Goal: Information Seeking & Learning: Check status

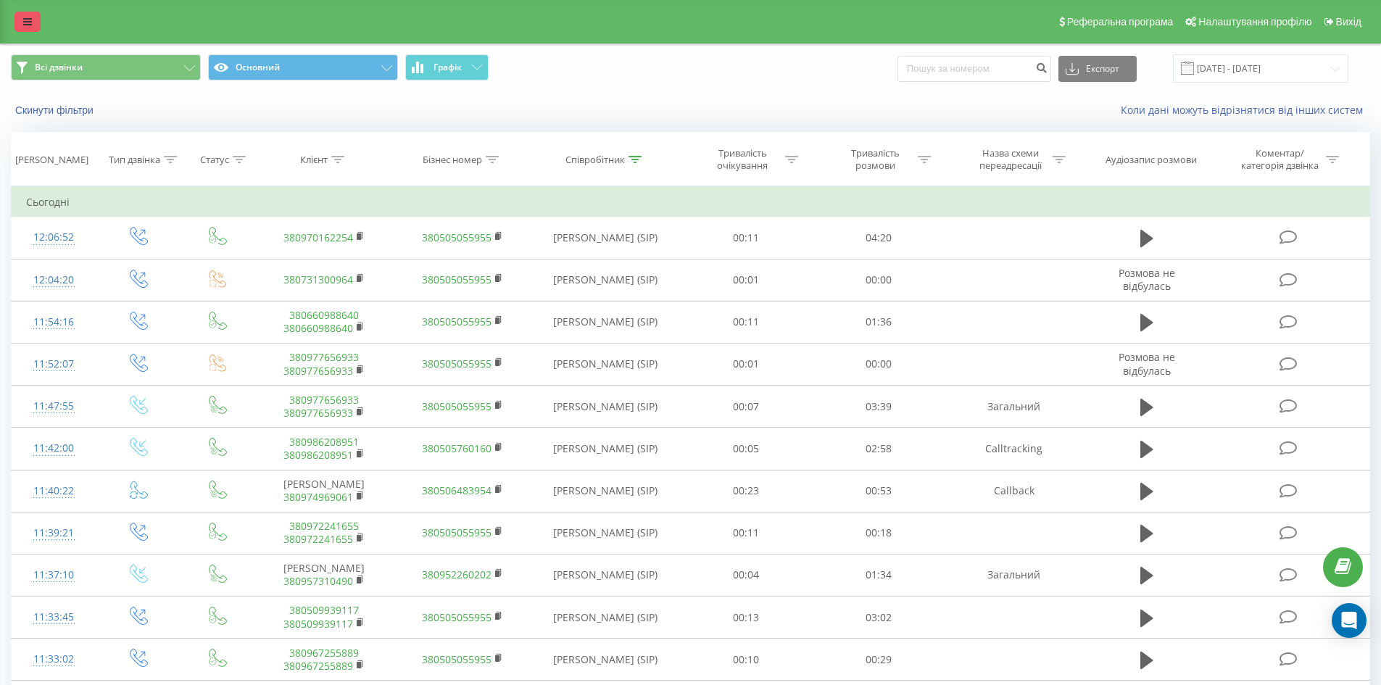
click at [26, 21] on icon at bounding box center [27, 22] width 9 height 10
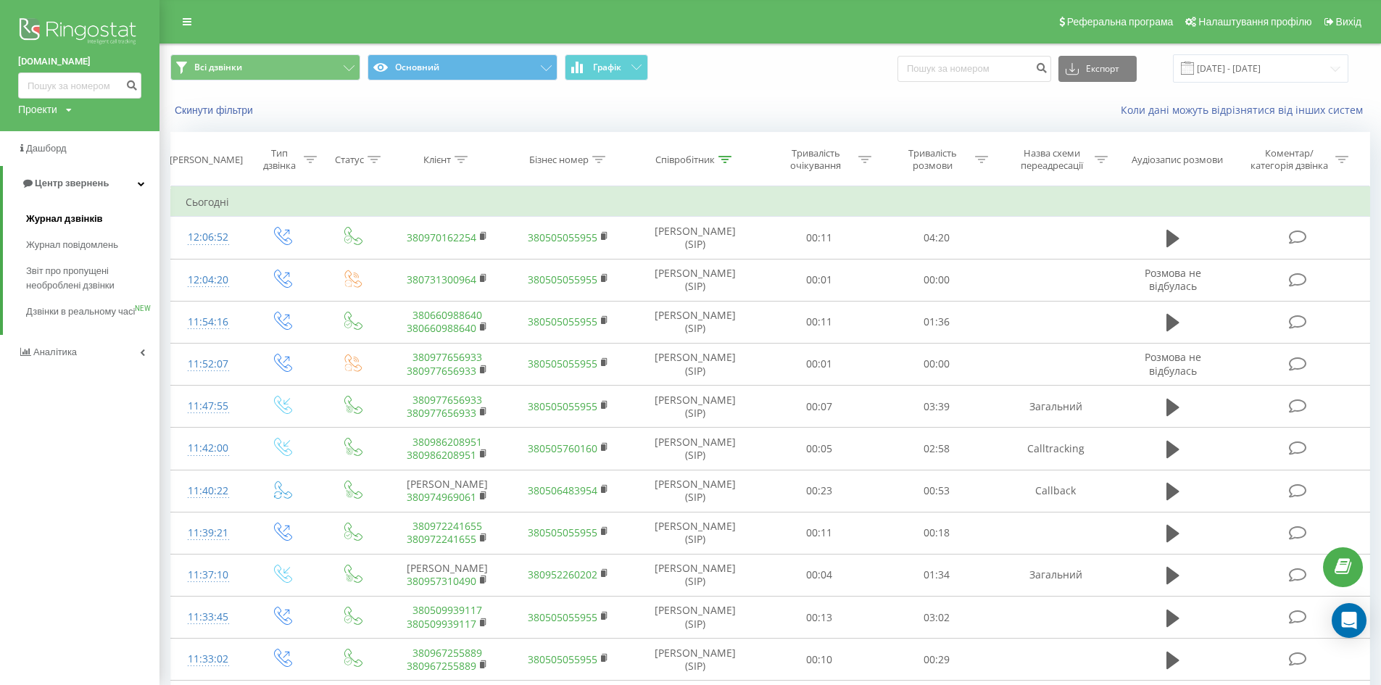
click at [73, 219] on span "Журнал дзвінків" at bounding box center [64, 219] width 77 height 15
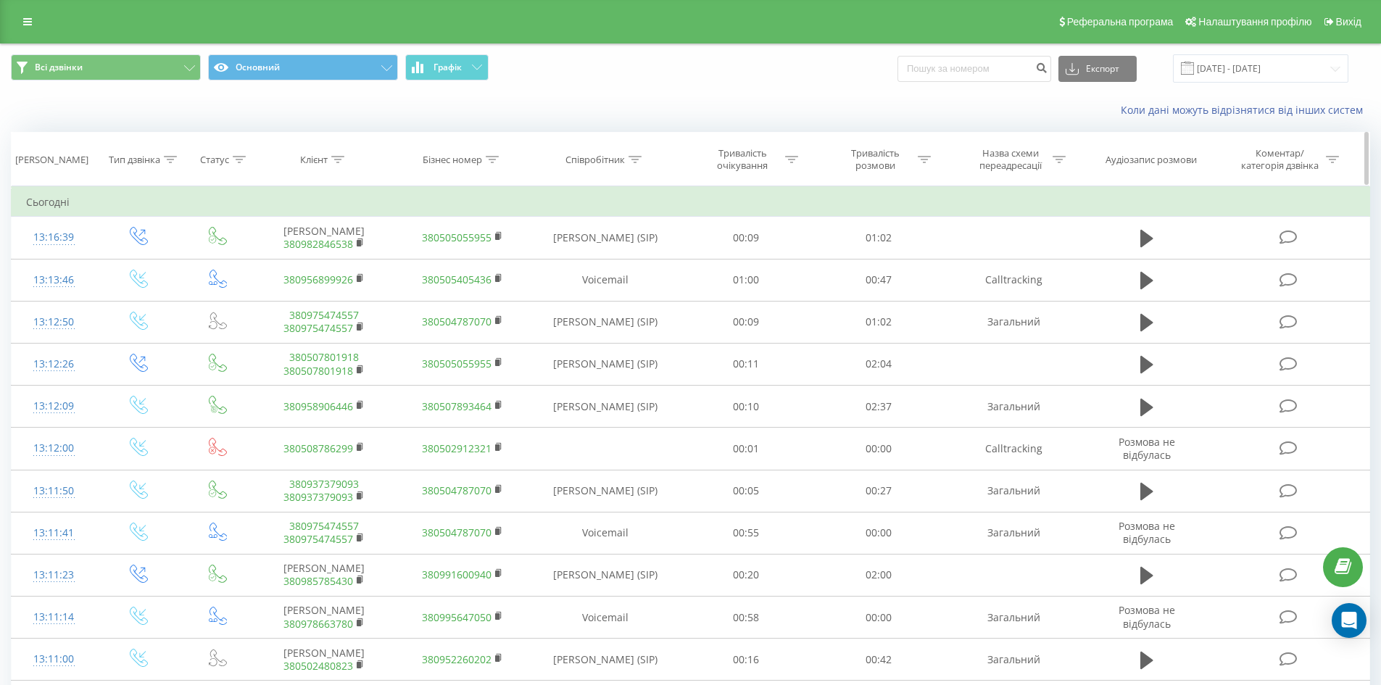
click at [636, 157] on icon at bounding box center [635, 159] width 13 height 7
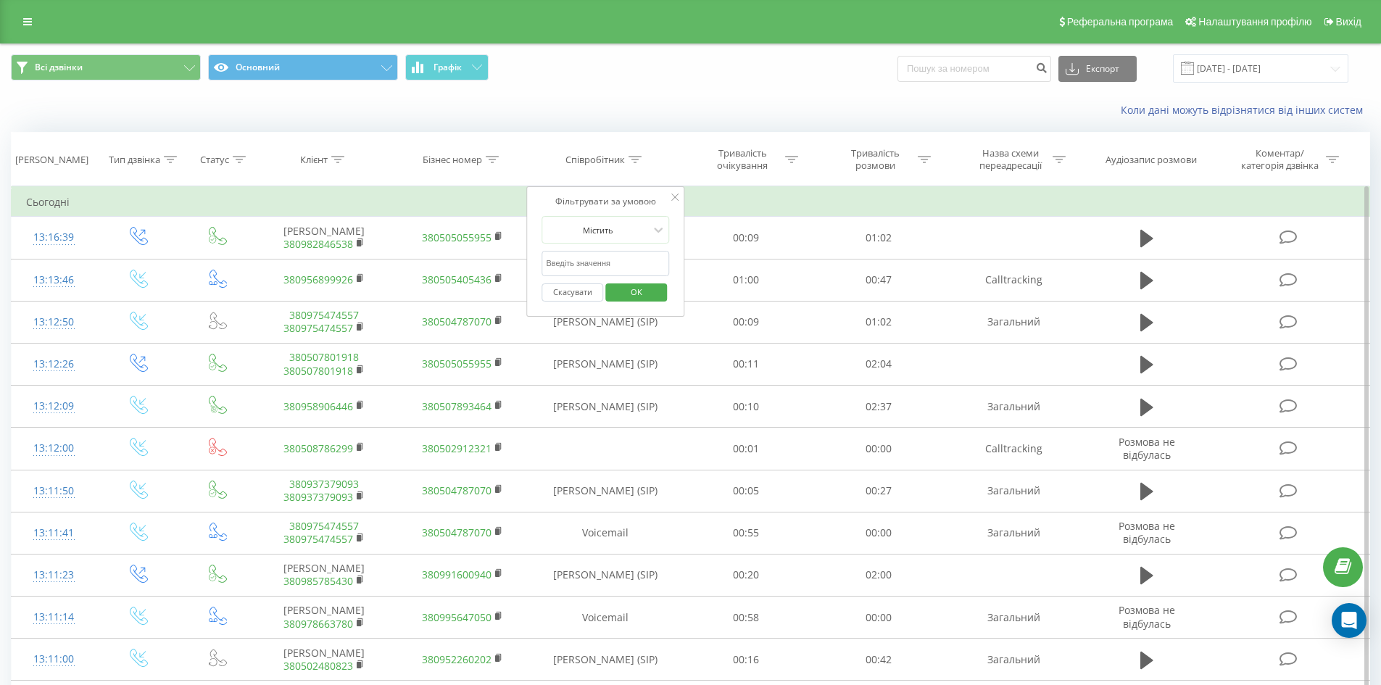
click at [600, 260] on input "text" at bounding box center [606, 263] width 128 height 25
type input "сухович"
click at [636, 292] on span "OK" at bounding box center [636, 292] width 41 height 22
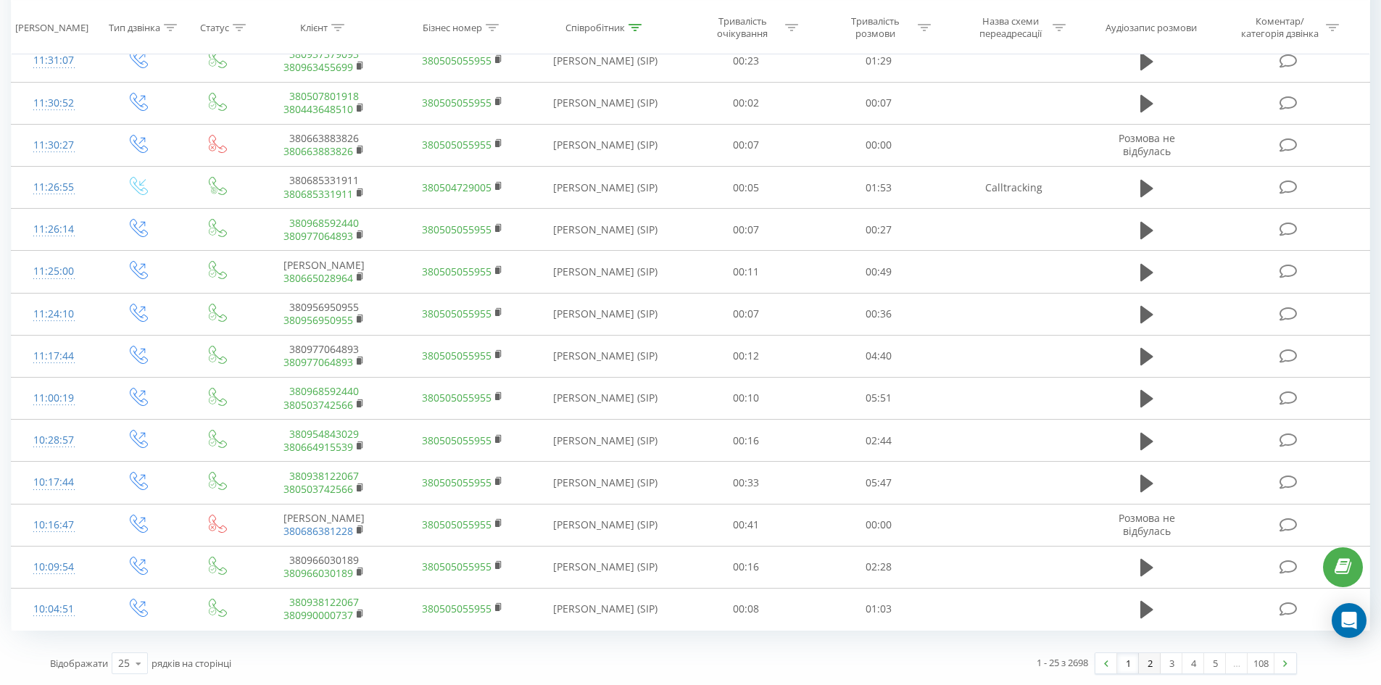
click at [1154, 660] on link "2" at bounding box center [1150, 663] width 22 height 20
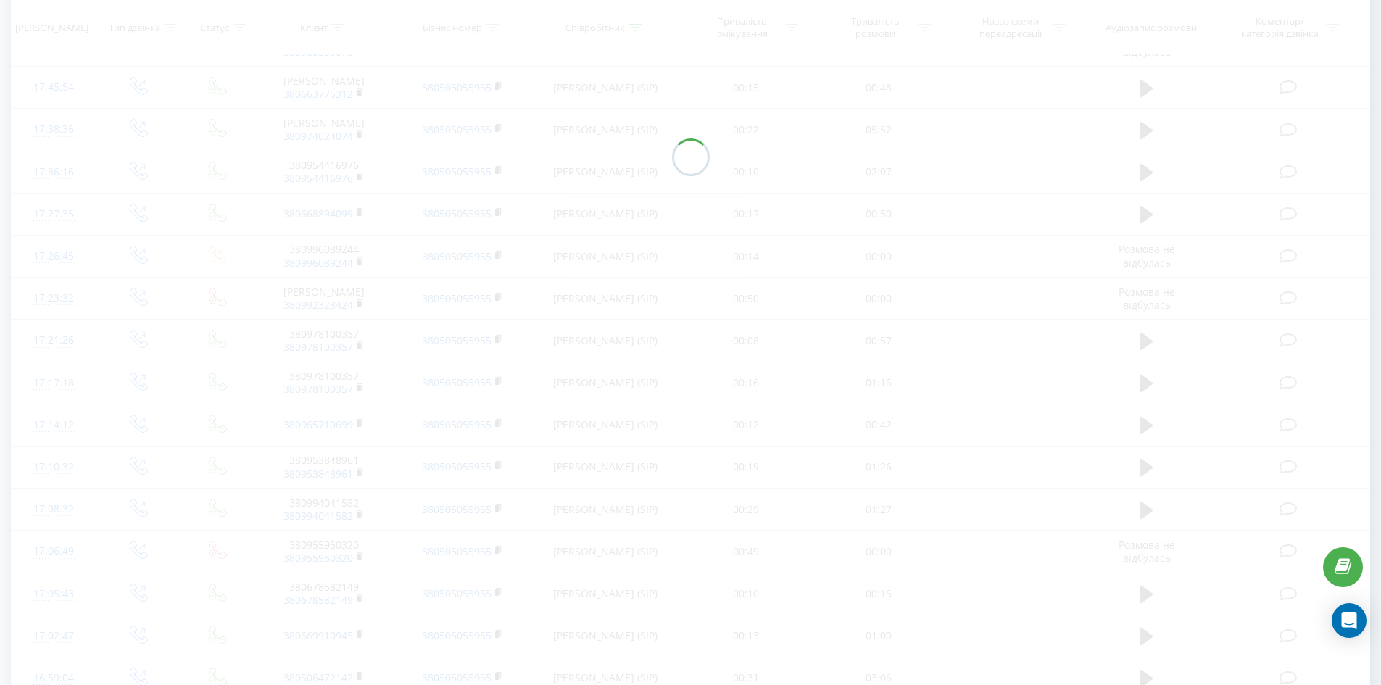
scroll to position [682, 0]
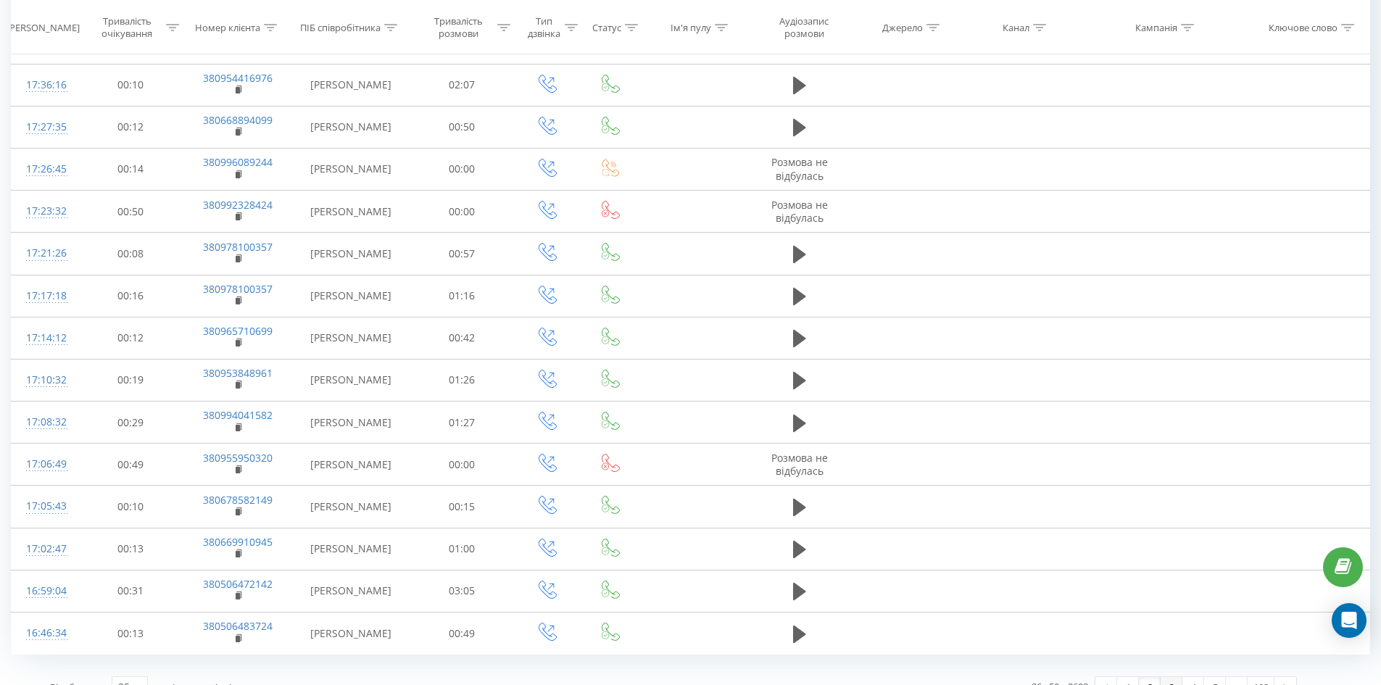
click at [1166, 677] on link "3" at bounding box center [1172, 687] width 22 height 20
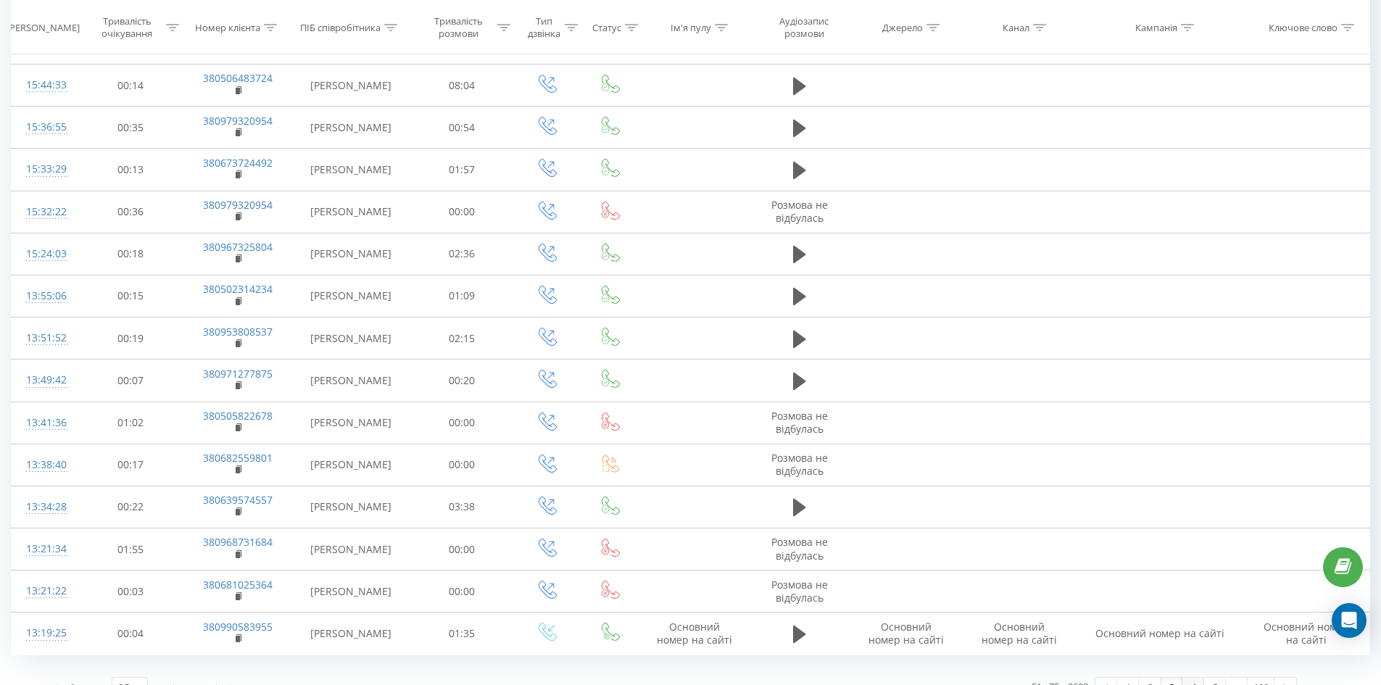
click at [1191, 678] on link "4" at bounding box center [1194, 688] width 22 height 20
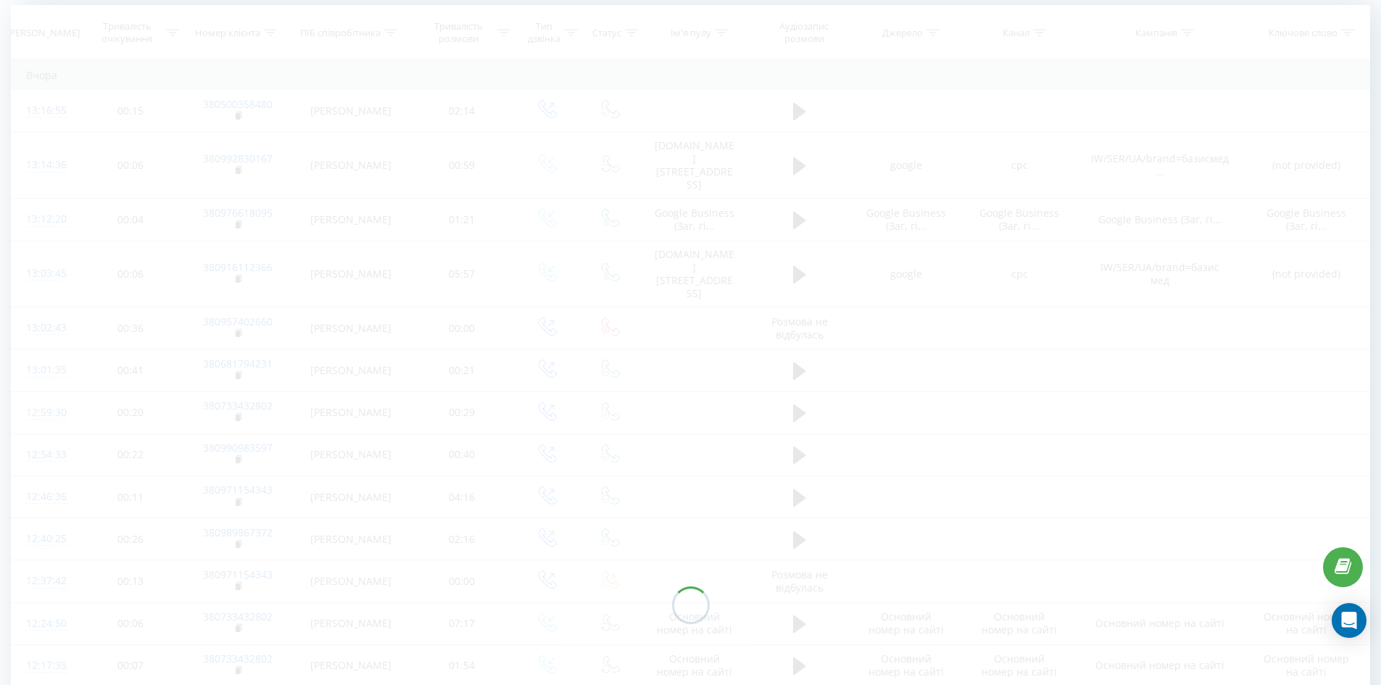
scroll to position [96, 0]
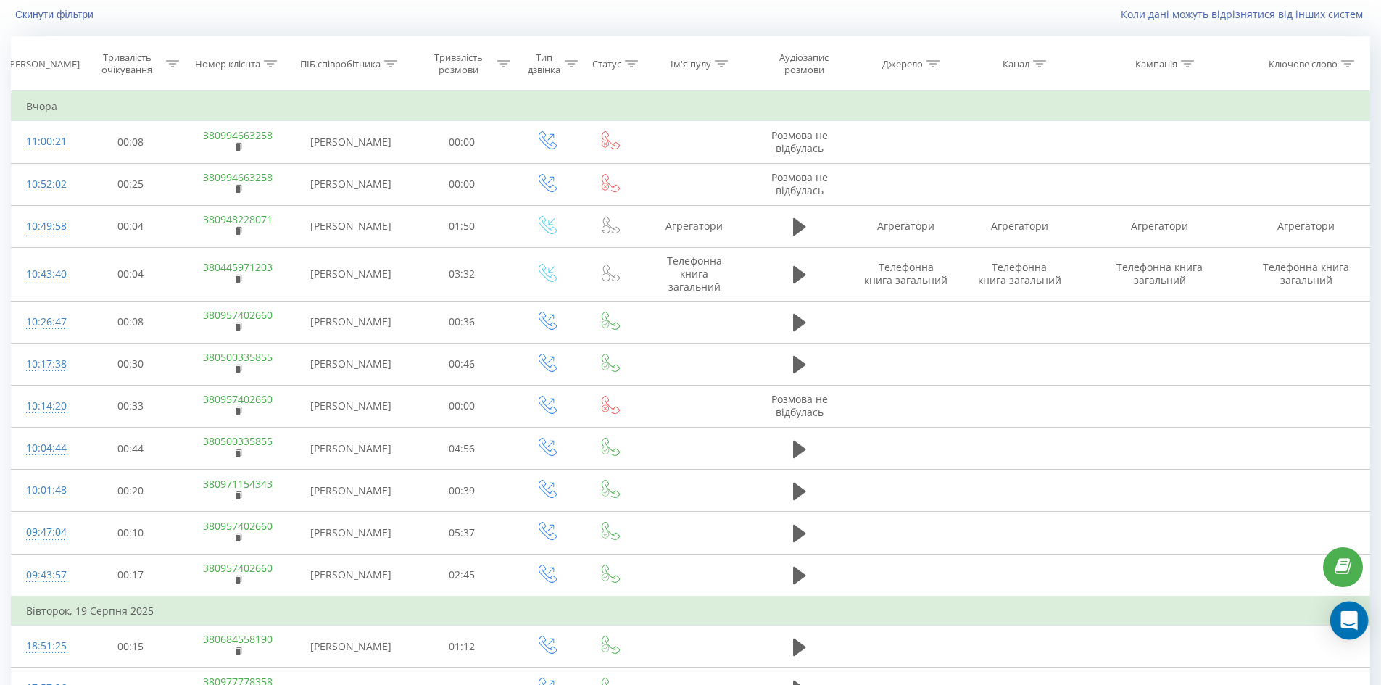
click at [1351, 606] on div "Open Intercom Messenger" at bounding box center [1350, 621] width 38 height 38
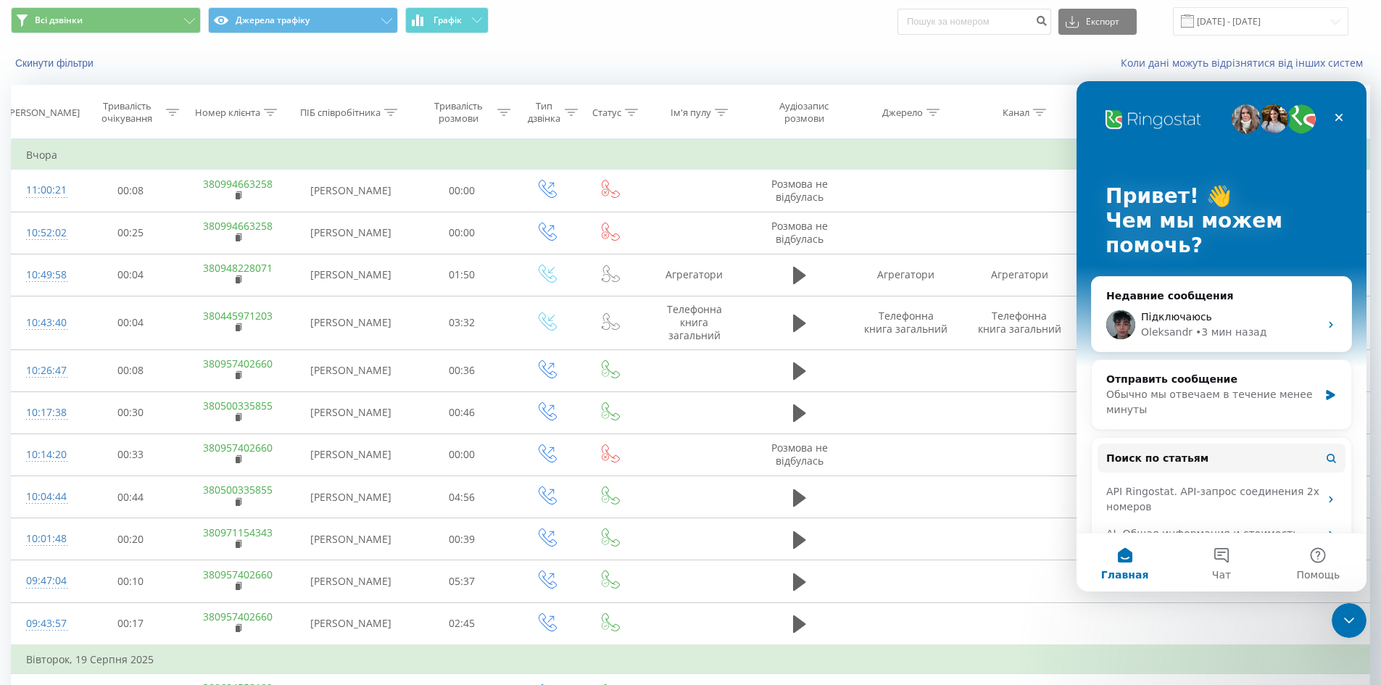
scroll to position [0, 0]
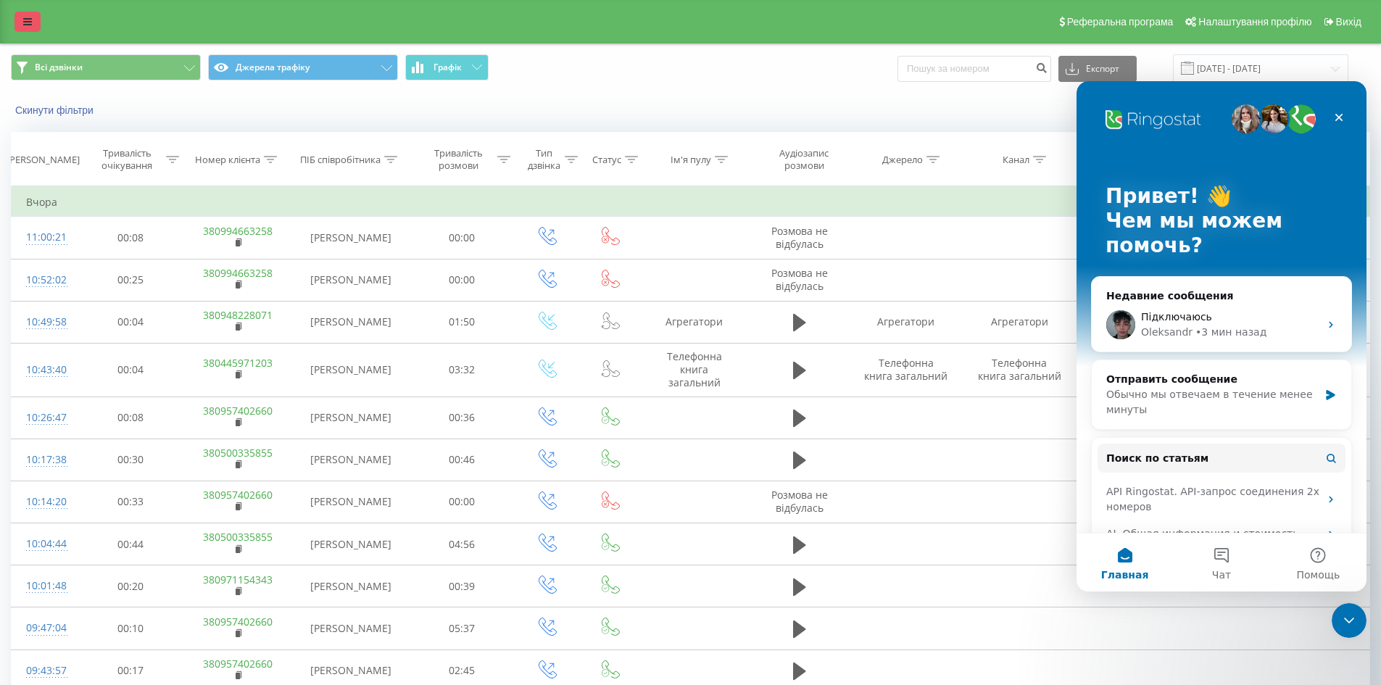
click at [22, 22] on link at bounding box center [28, 22] width 26 height 20
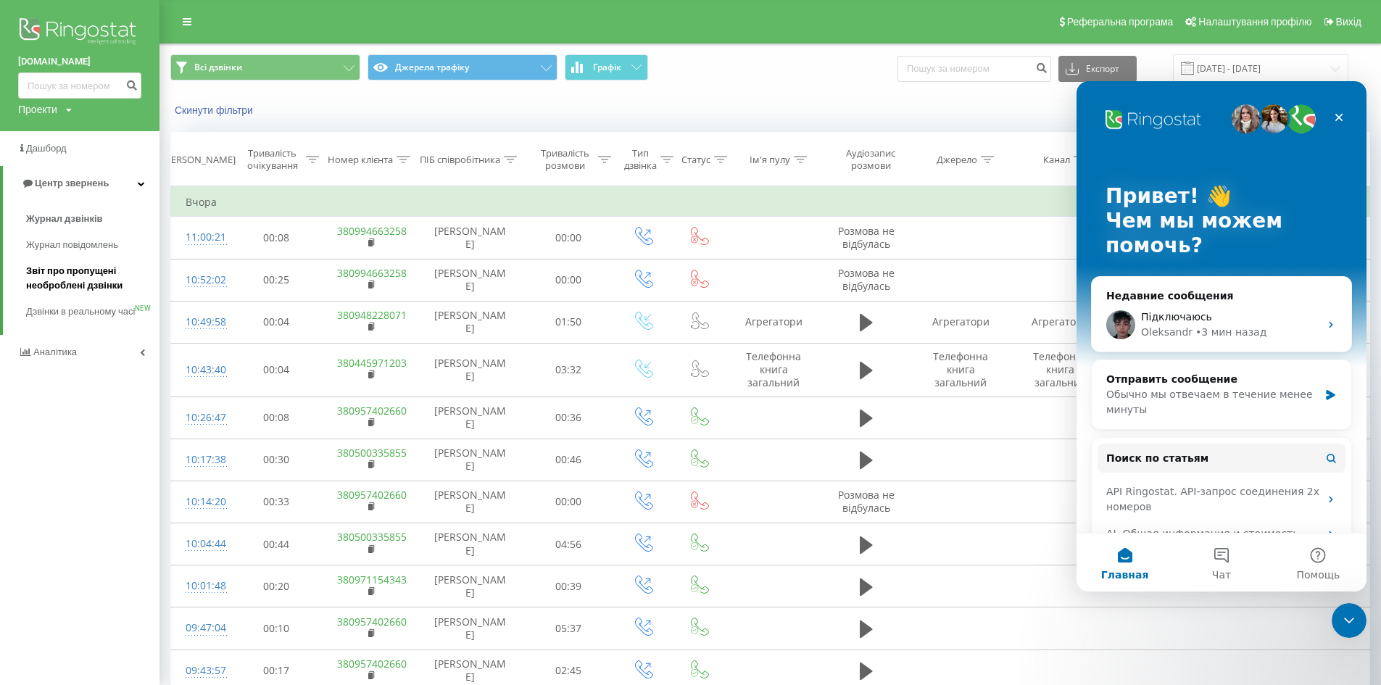
click at [92, 279] on span "Звіт про пропущені необроблені дзвінки" at bounding box center [89, 278] width 126 height 29
click at [1350, 611] on icon "Закрыть службу сообщений Intercom" at bounding box center [1347, 618] width 17 height 17
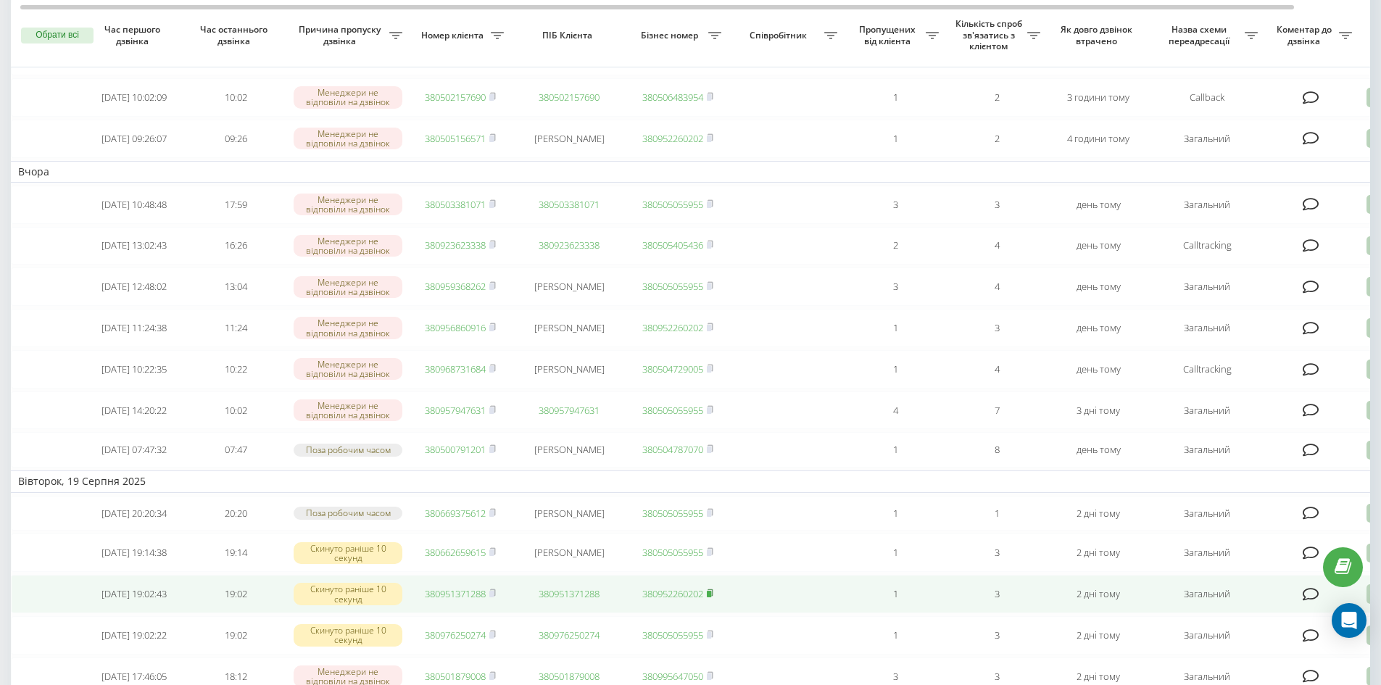
scroll to position [883, 0]
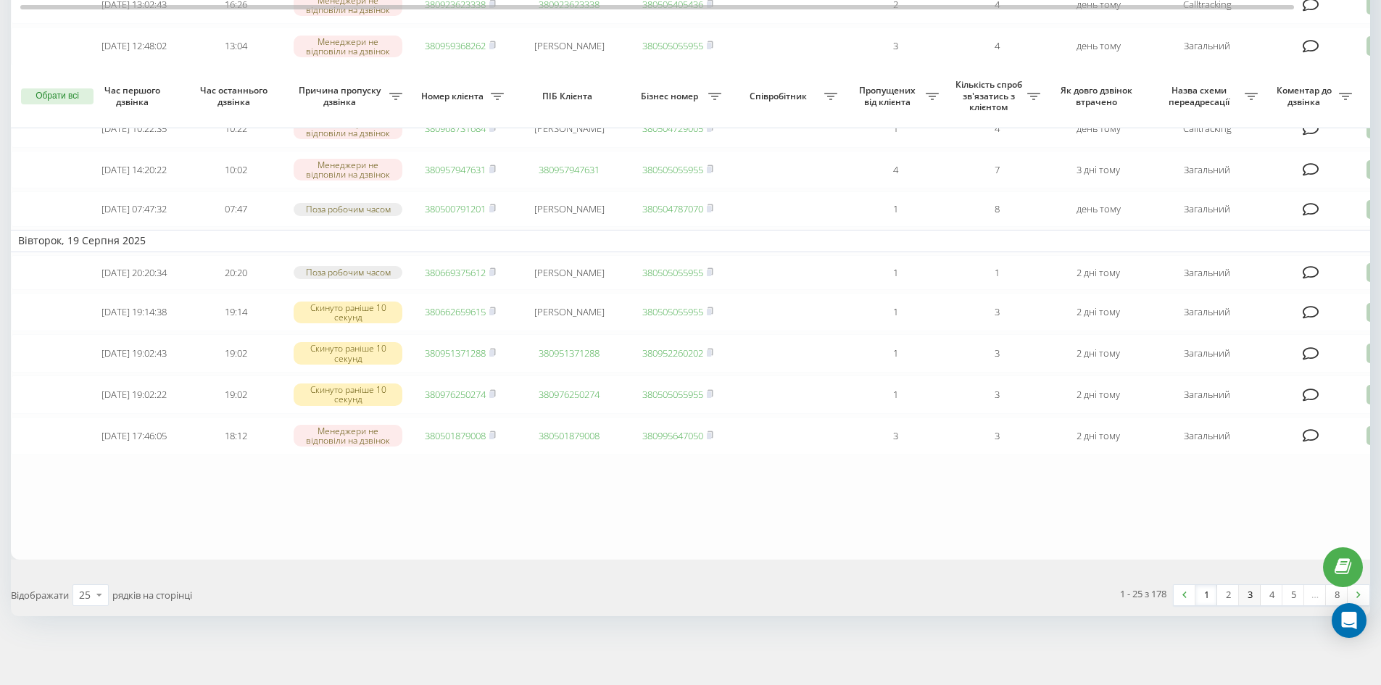
click at [1242, 594] on link "3" at bounding box center [1250, 595] width 22 height 20
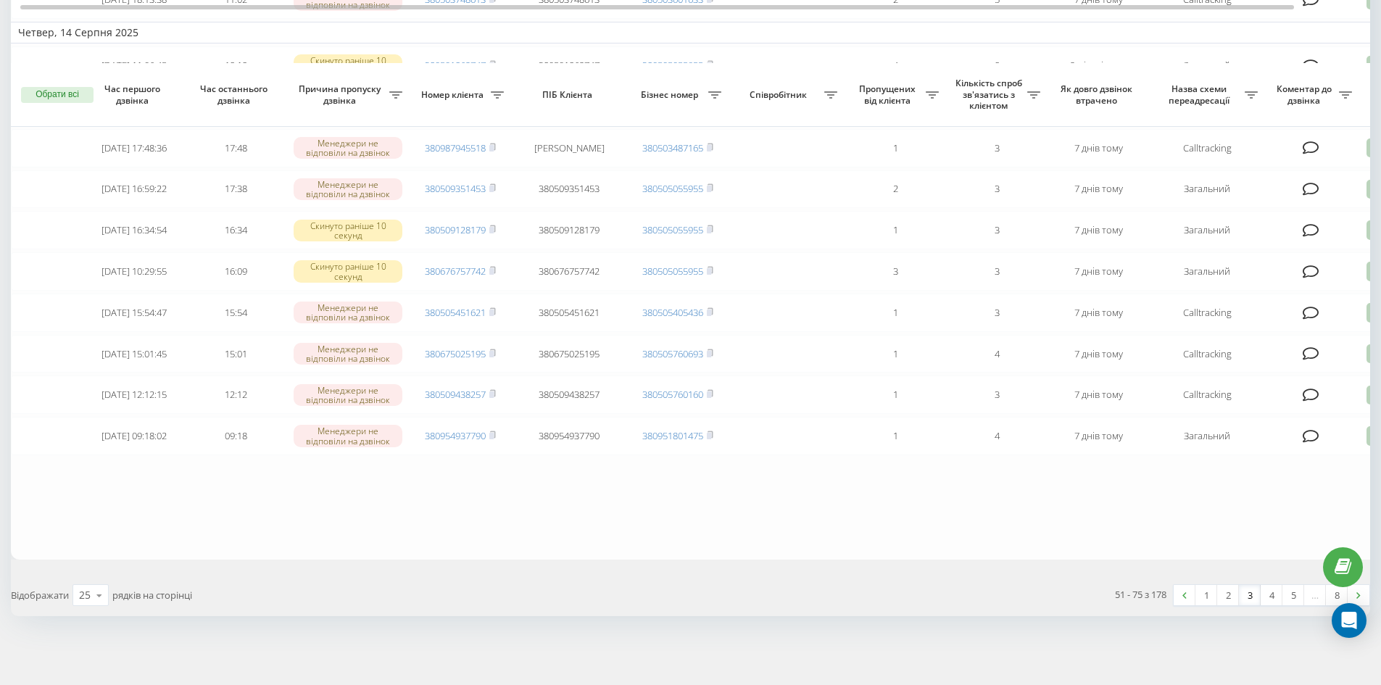
scroll to position [883, 0]
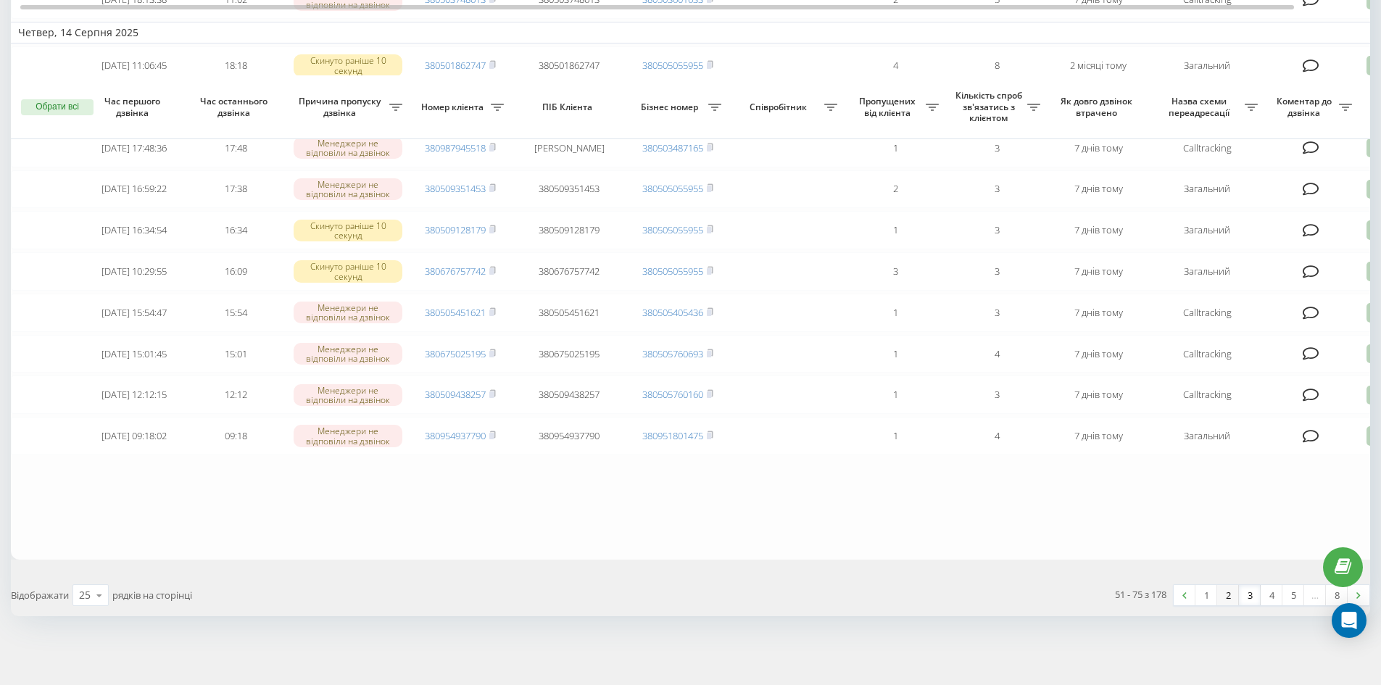
click at [1228, 595] on link "2" at bounding box center [1229, 595] width 22 height 20
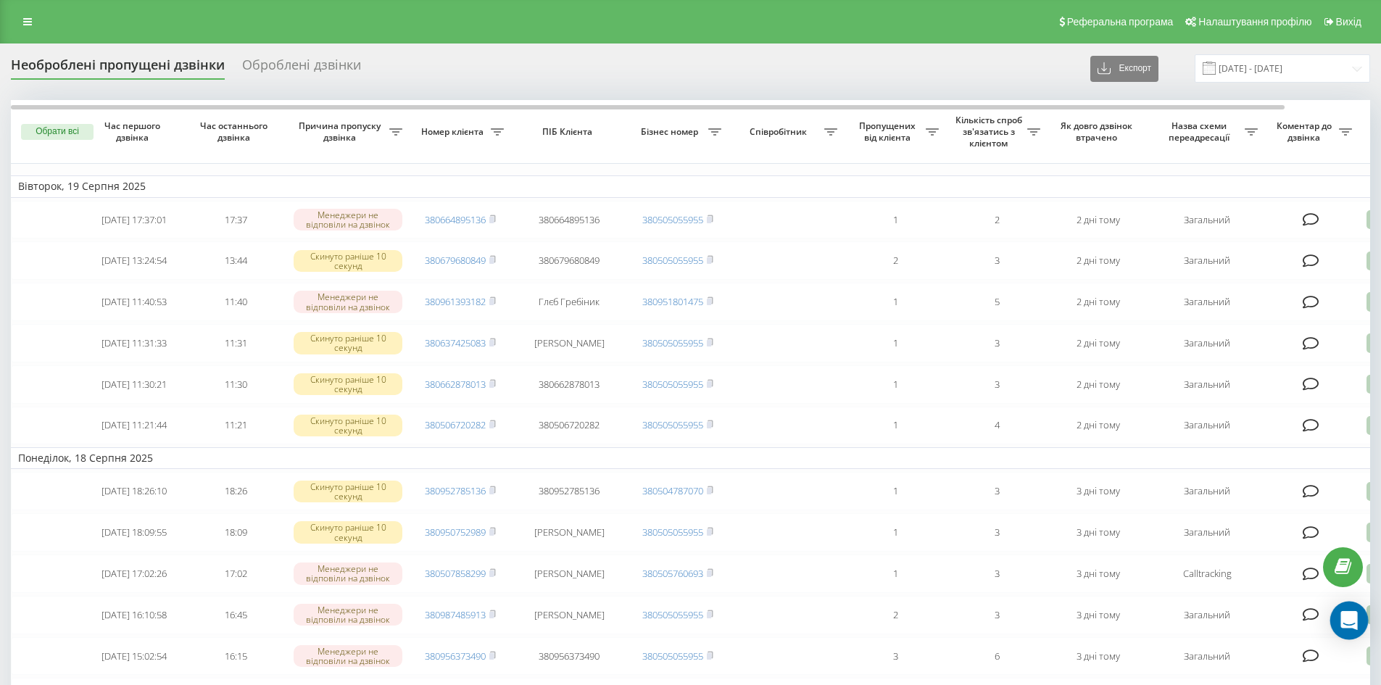
click at [1344, 617] on icon "Open Intercom Messenger" at bounding box center [1349, 620] width 17 height 19
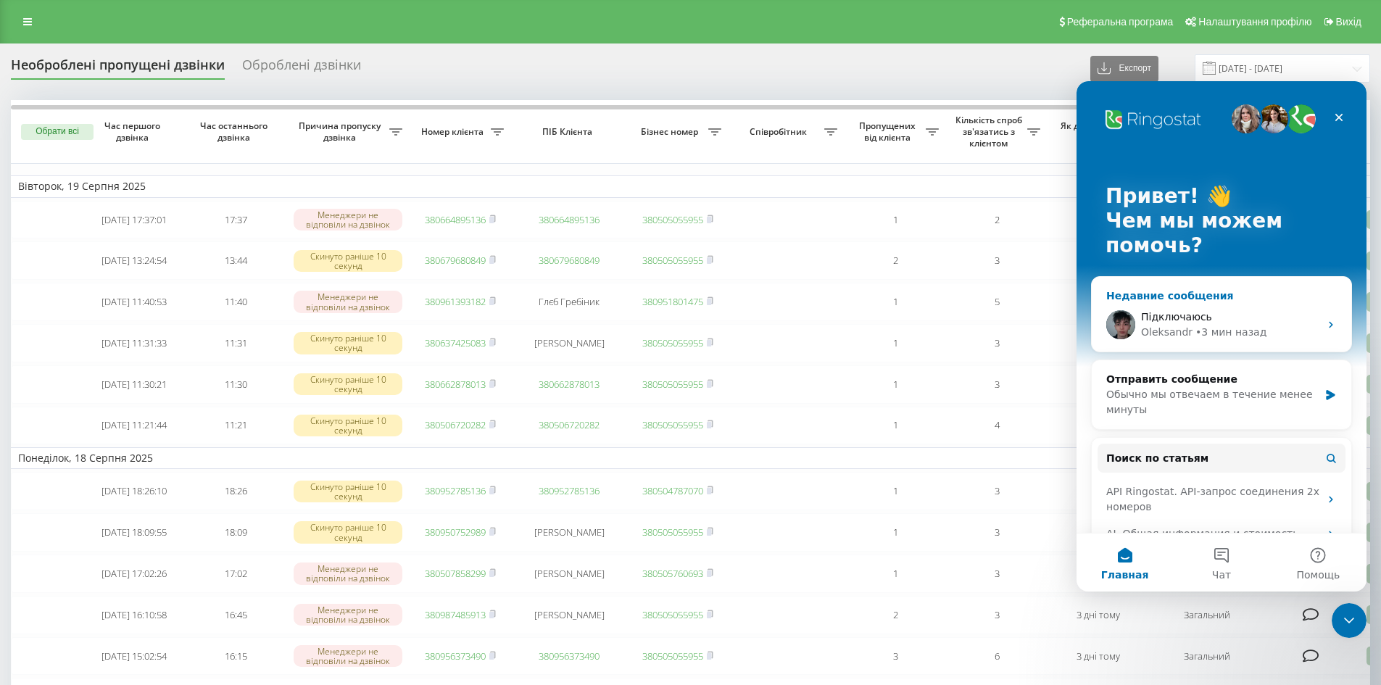
click at [1160, 303] on div "Підключаюсь Oleksandr • 3 мин назад" at bounding box center [1222, 325] width 260 height 54
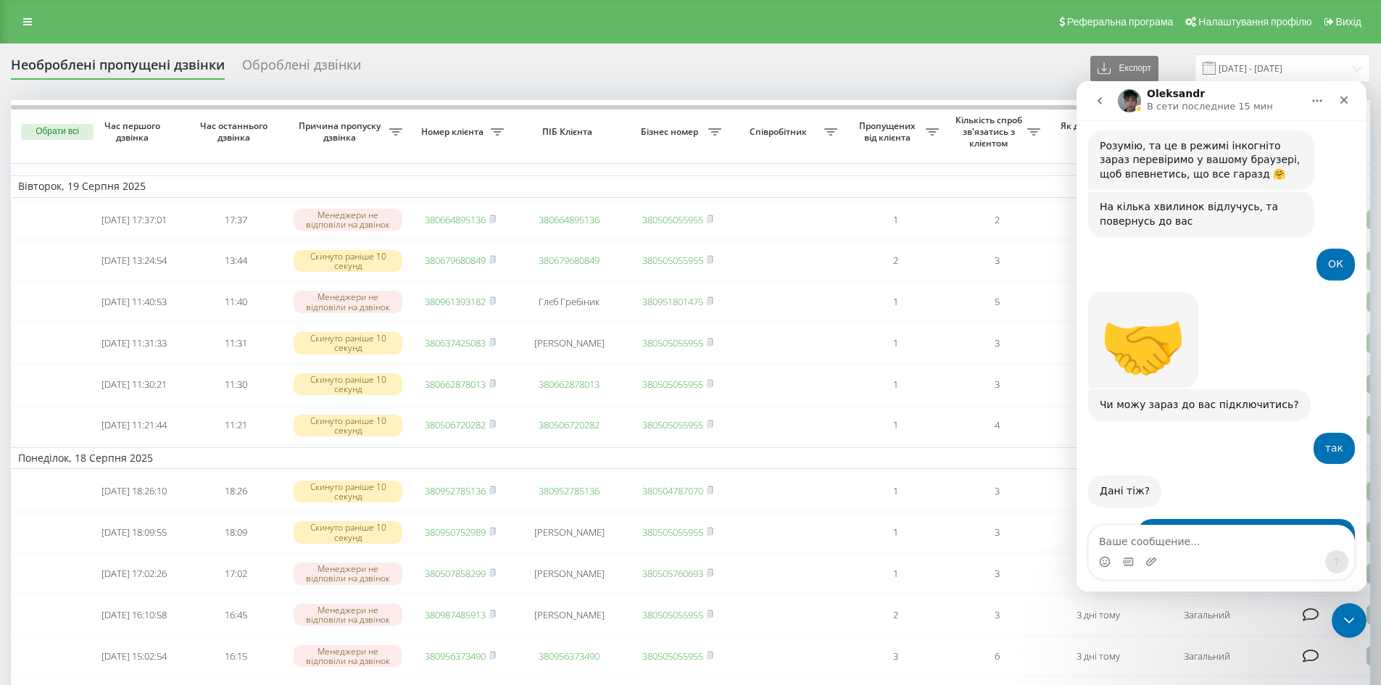
scroll to position [2812, 0]
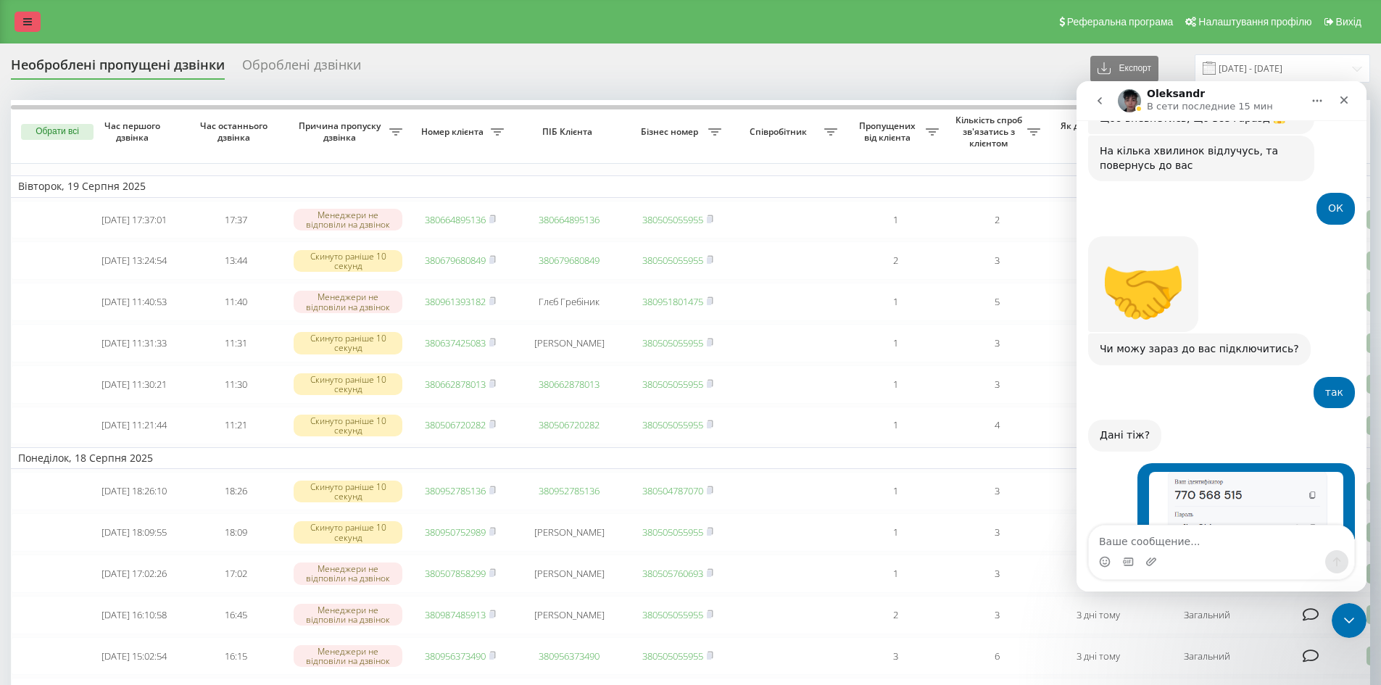
click at [15, 27] on link at bounding box center [28, 22] width 26 height 20
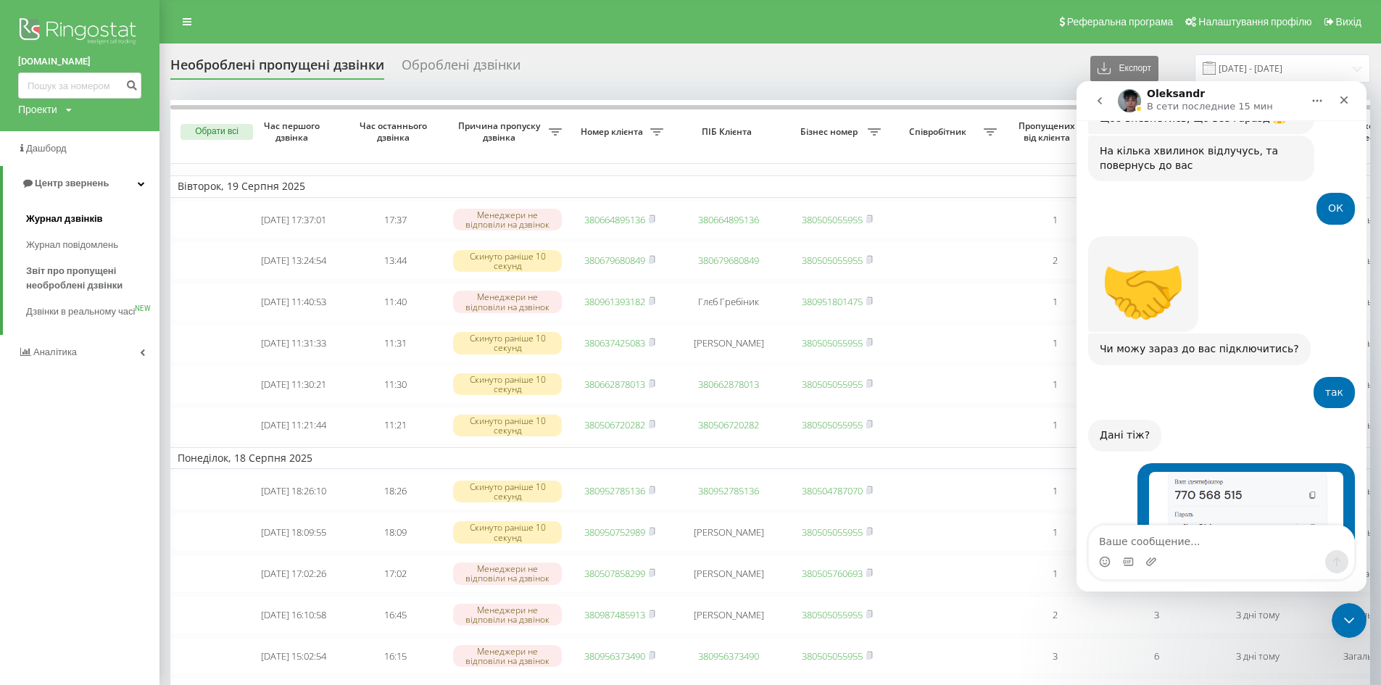
click at [68, 226] on span "Журнал дзвінків" at bounding box center [64, 219] width 77 height 15
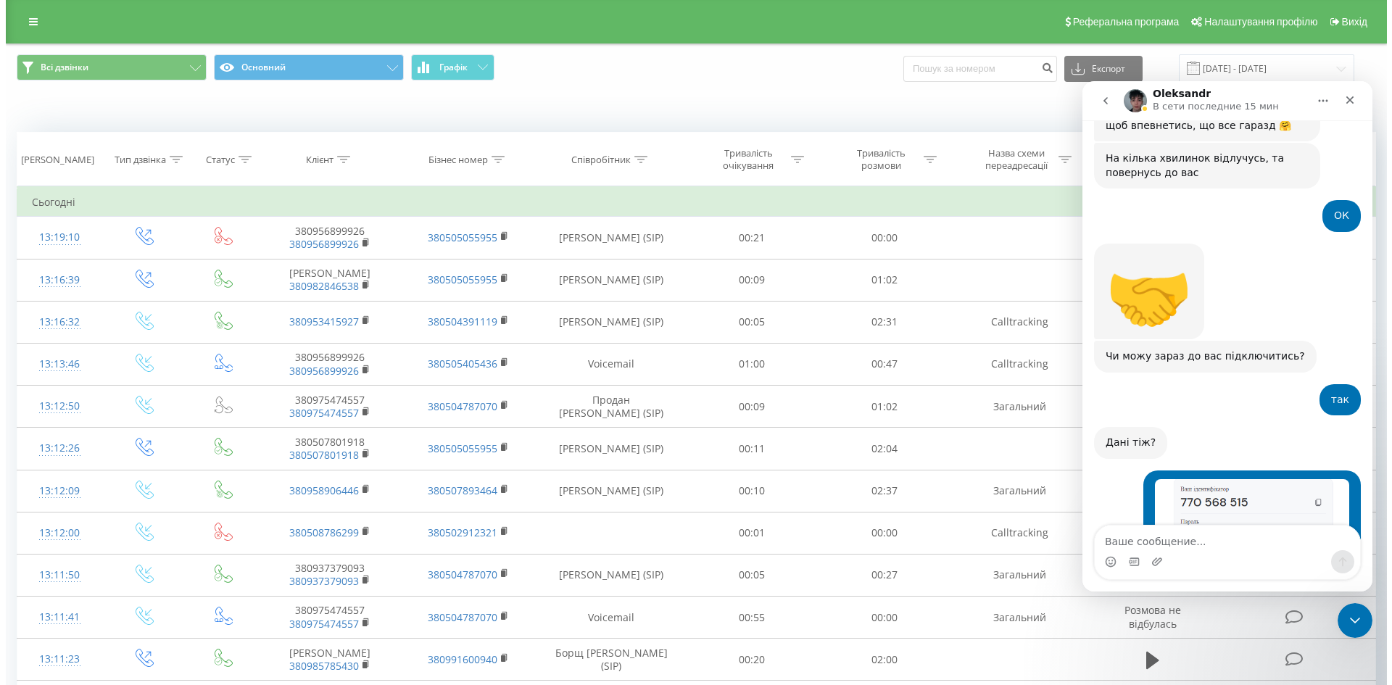
scroll to position [2812, 0]
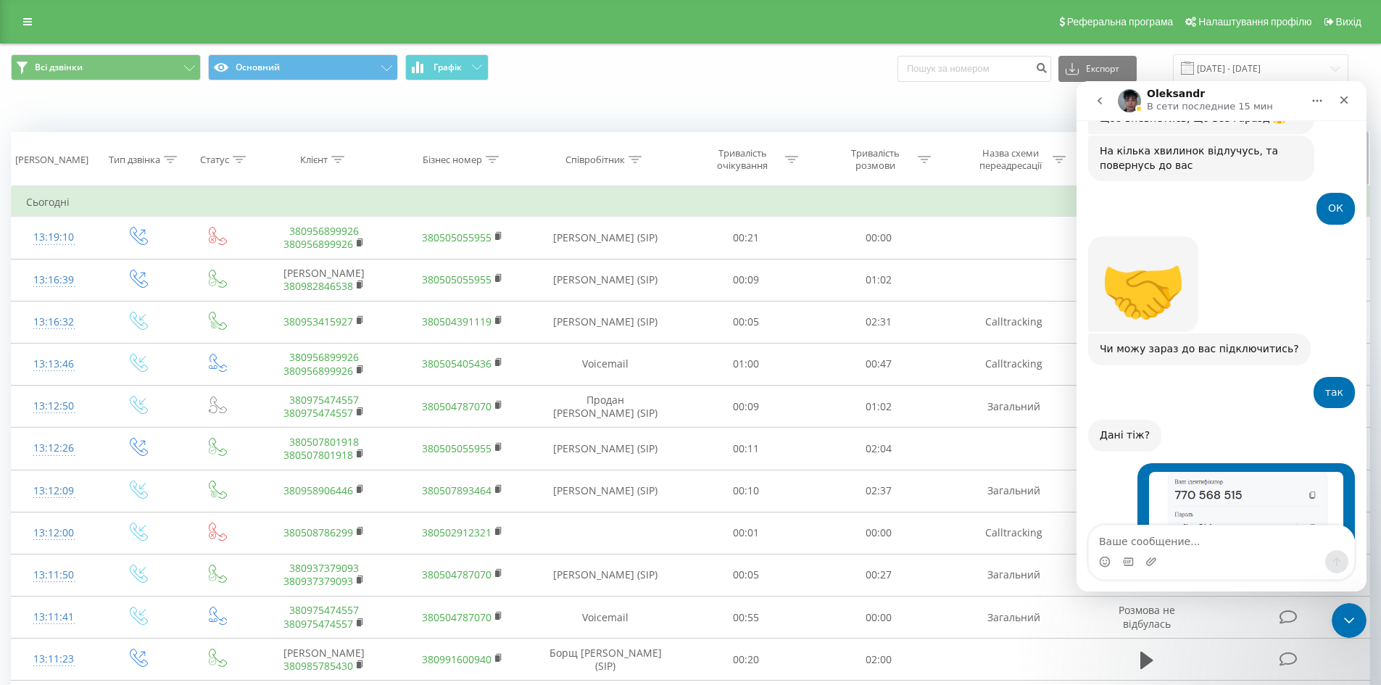
click at [635, 157] on icon at bounding box center [635, 159] width 13 height 7
click at [640, 262] on input "text" at bounding box center [606, 263] width 128 height 25
type input "сухович"
click at [644, 294] on span "OK" at bounding box center [636, 292] width 41 height 22
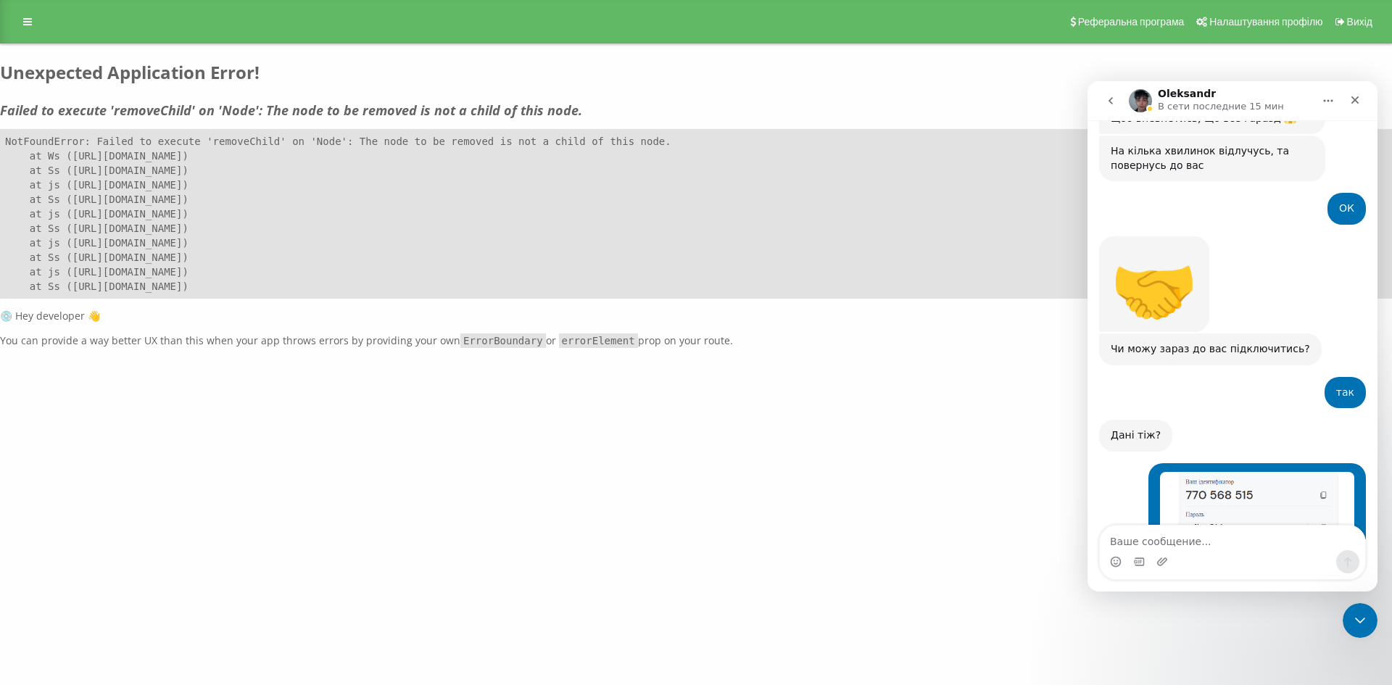
click at [566, 466] on div "bazismed.com Проекти bazismed.com Дашборд Центр звернень Журнал дзвінків Журнал…" at bounding box center [696, 342] width 1392 height 685
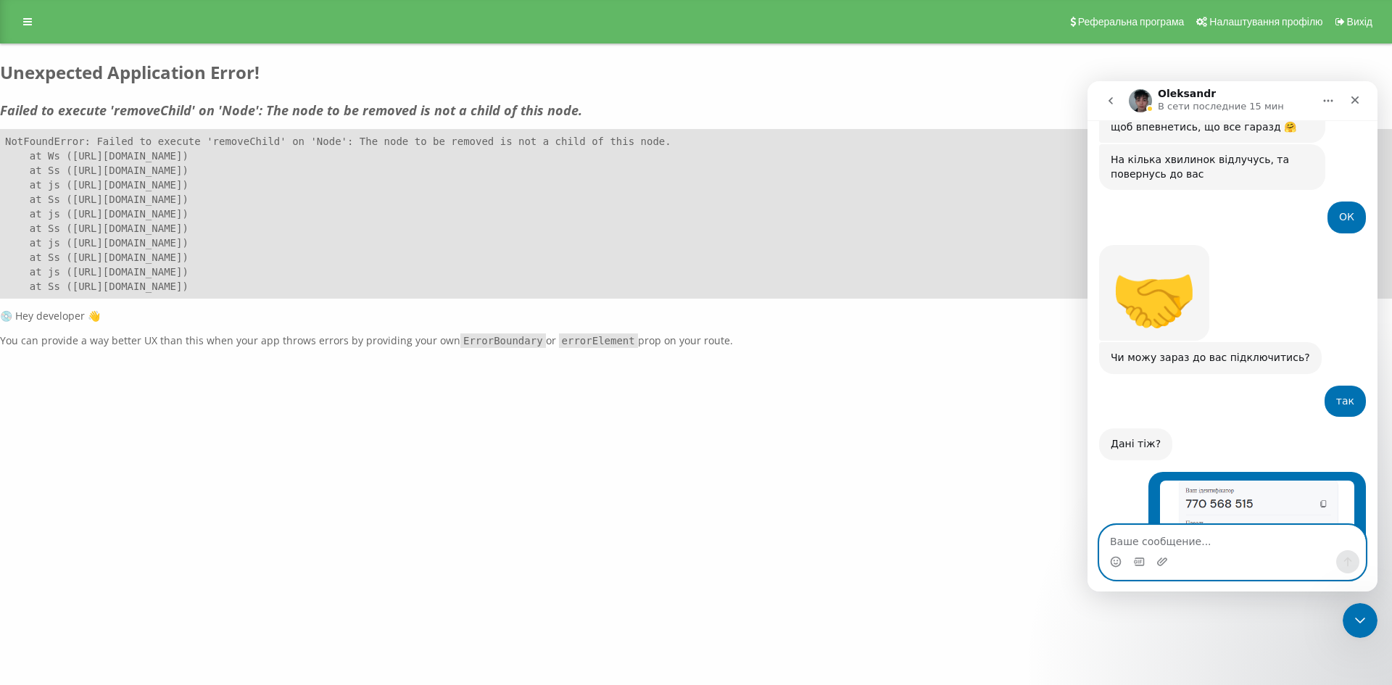
click at [1137, 544] on textarea "Ваше сообщение..." at bounding box center [1232, 538] width 265 height 25
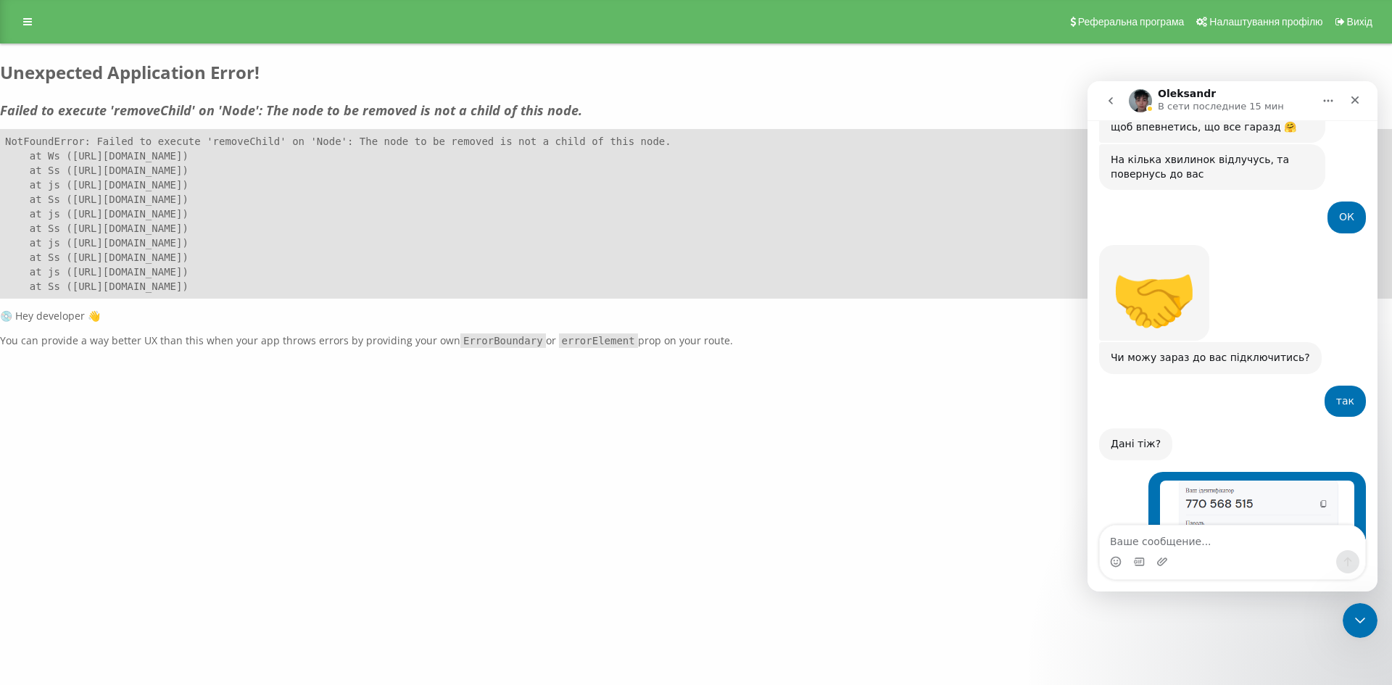
click at [877, 455] on div "bazismed.com Проекти bazismed.com Дашборд Центр звернень Журнал дзвінків Журнал…" at bounding box center [696, 342] width 1392 height 685
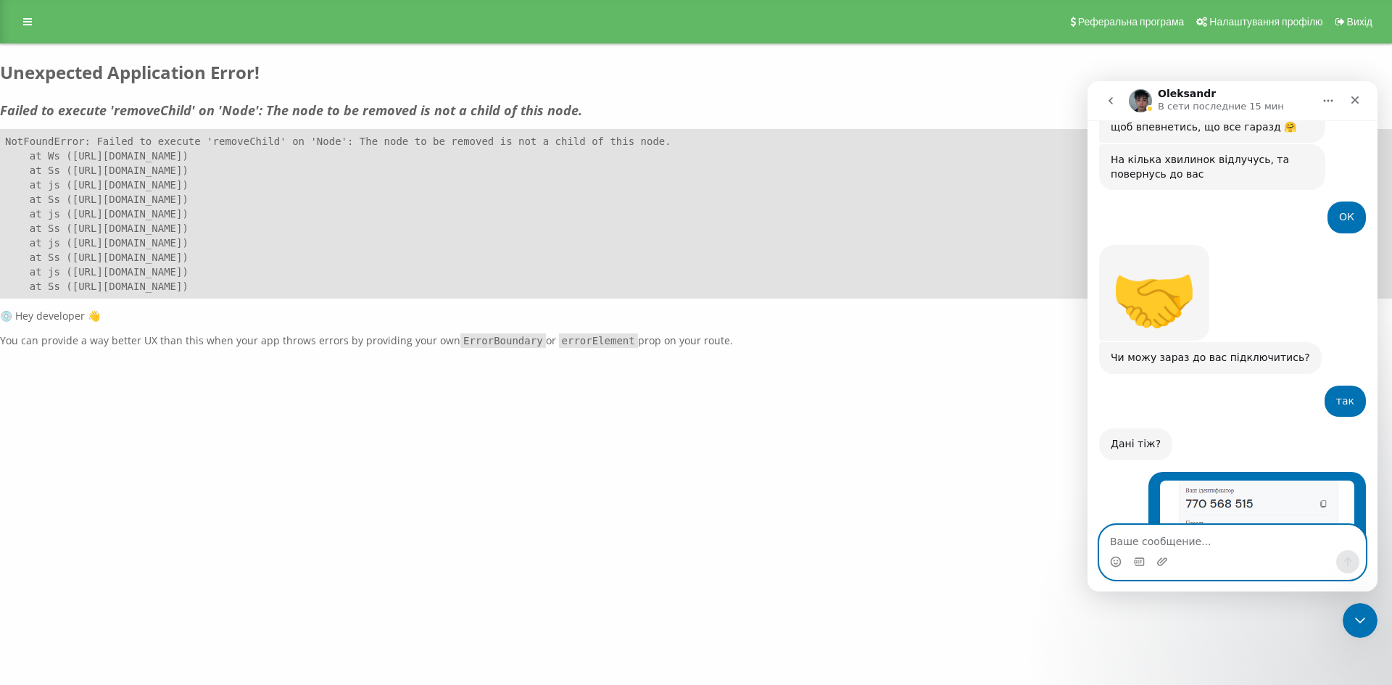
click at [1157, 529] on textarea "Ваше сообщение..." at bounding box center [1232, 538] width 265 height 25
type textarea "ок"
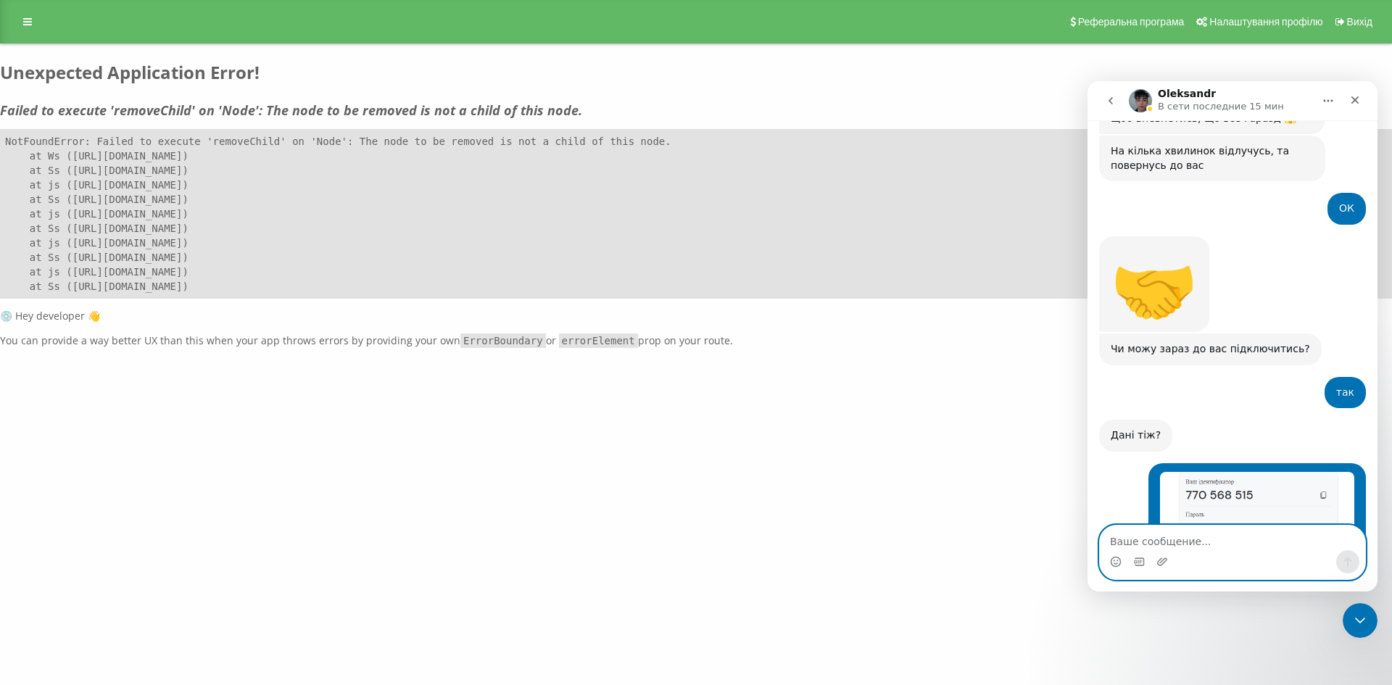
scroll to position [2846, 0]
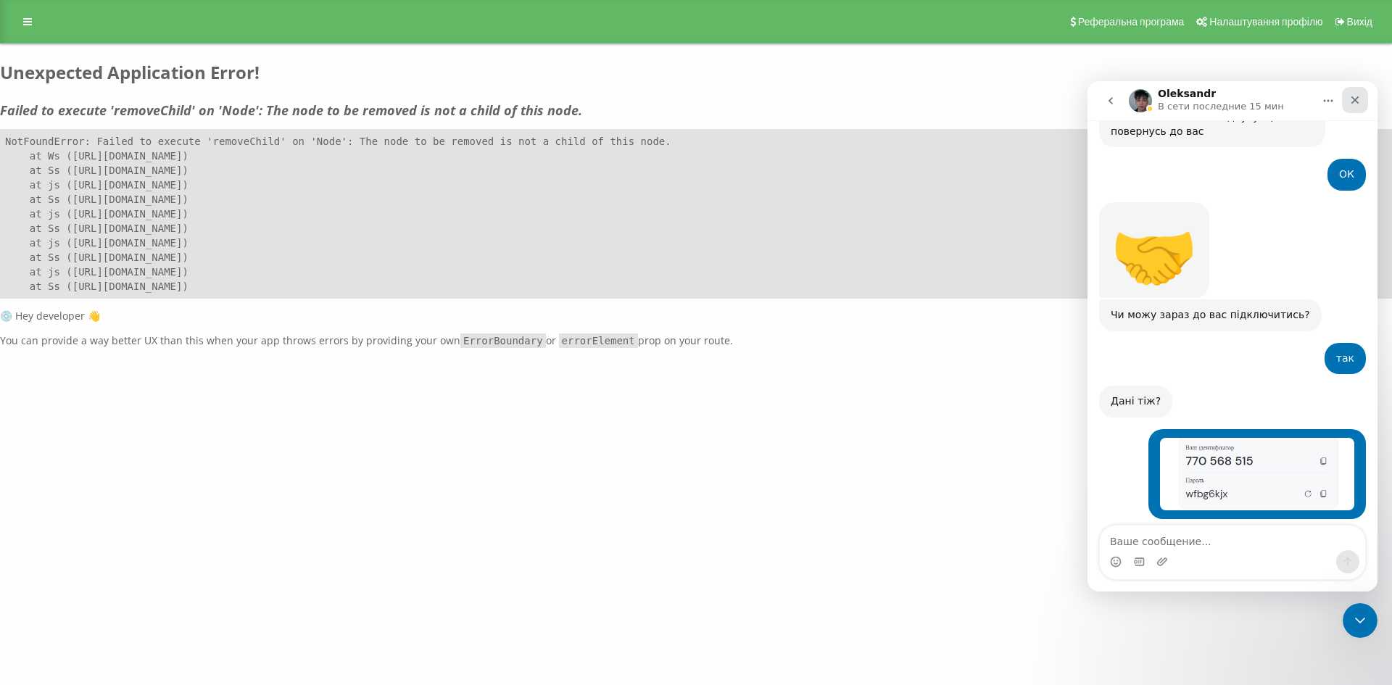
click at [1350, 98] on icon "Закрыть" at bounding box center [1356, 100] width 12 height 12
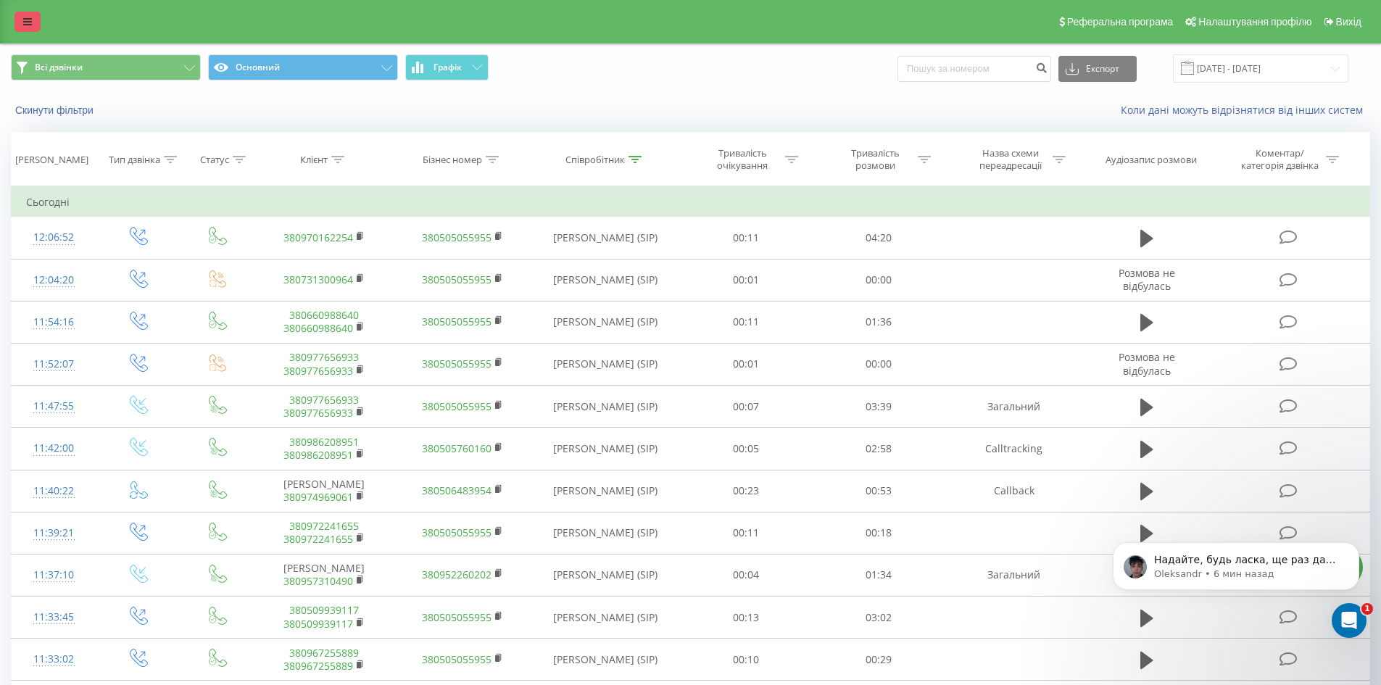
click at [29, 22] on icon at bounding box center [27, 22] width 9 height 10
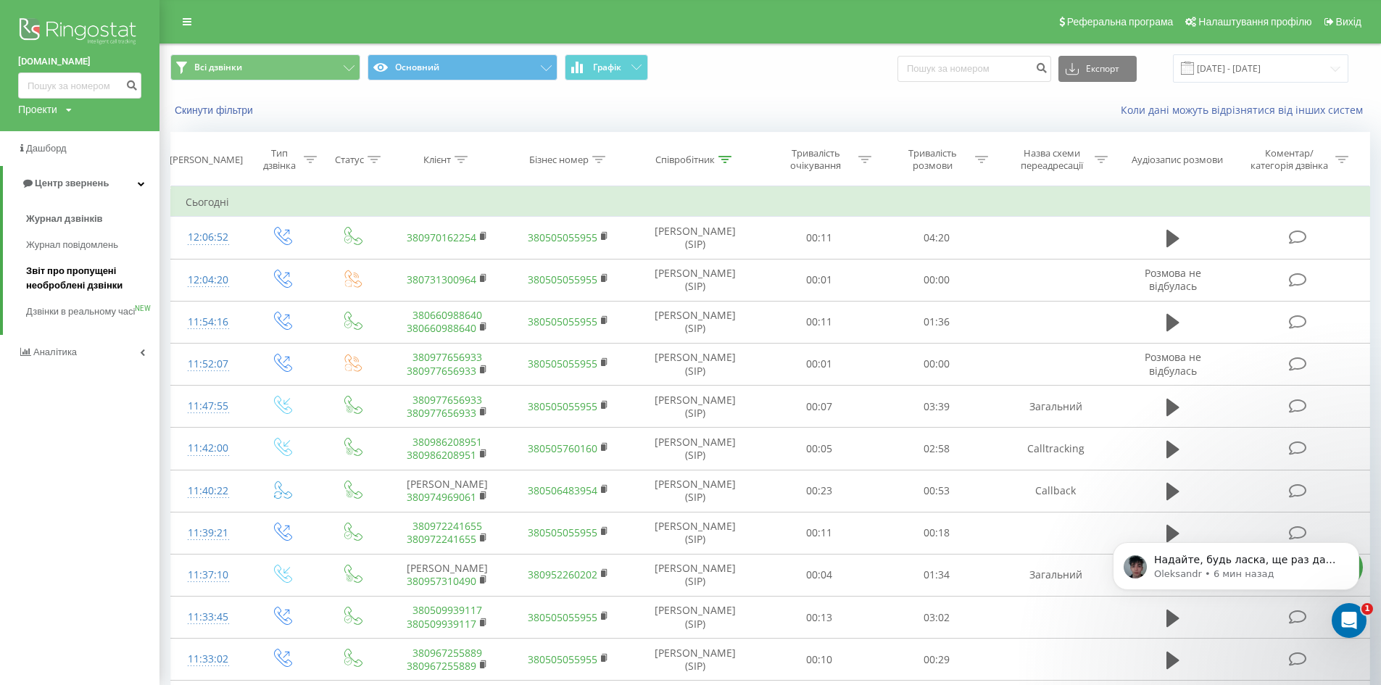
click at [72, 283] on span "Звіт про пропущені необроблені дзвінки" at bounding box center [89, 278] width 126 height 29
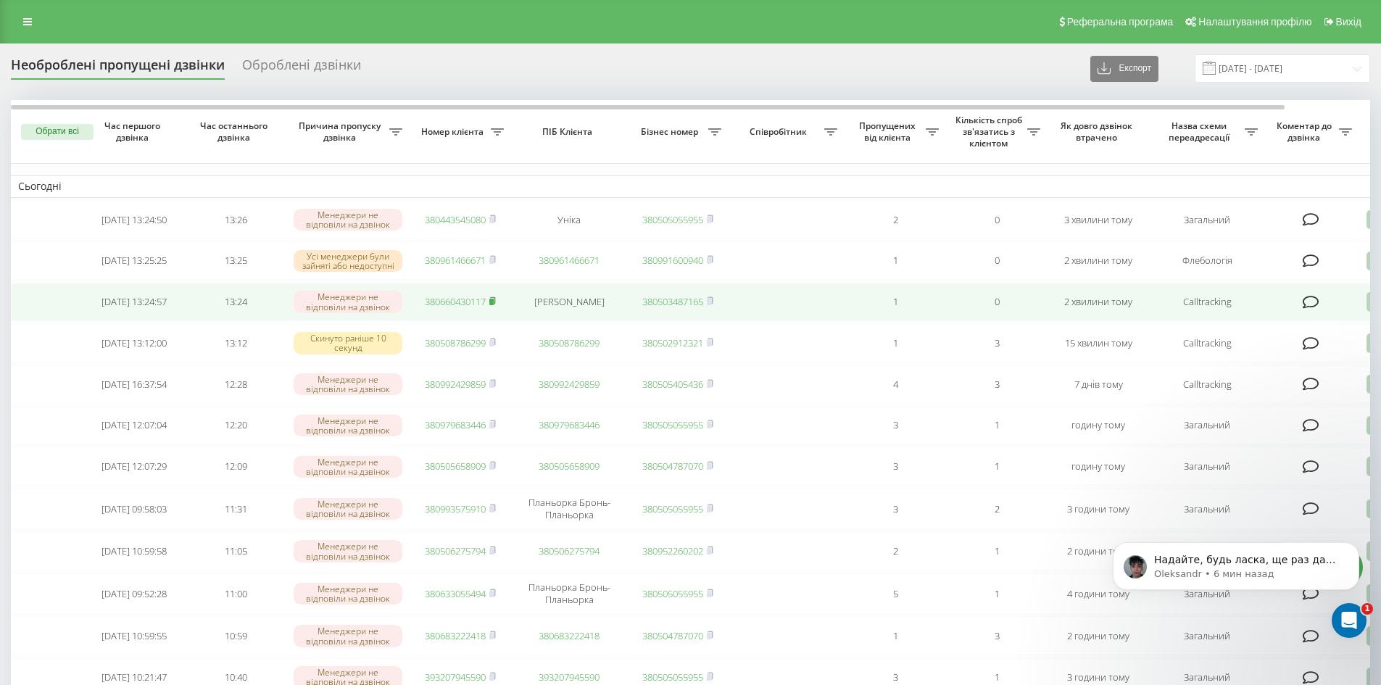
click at [492, 305] on rect at bounding box center [492, 302] width 4 height 7
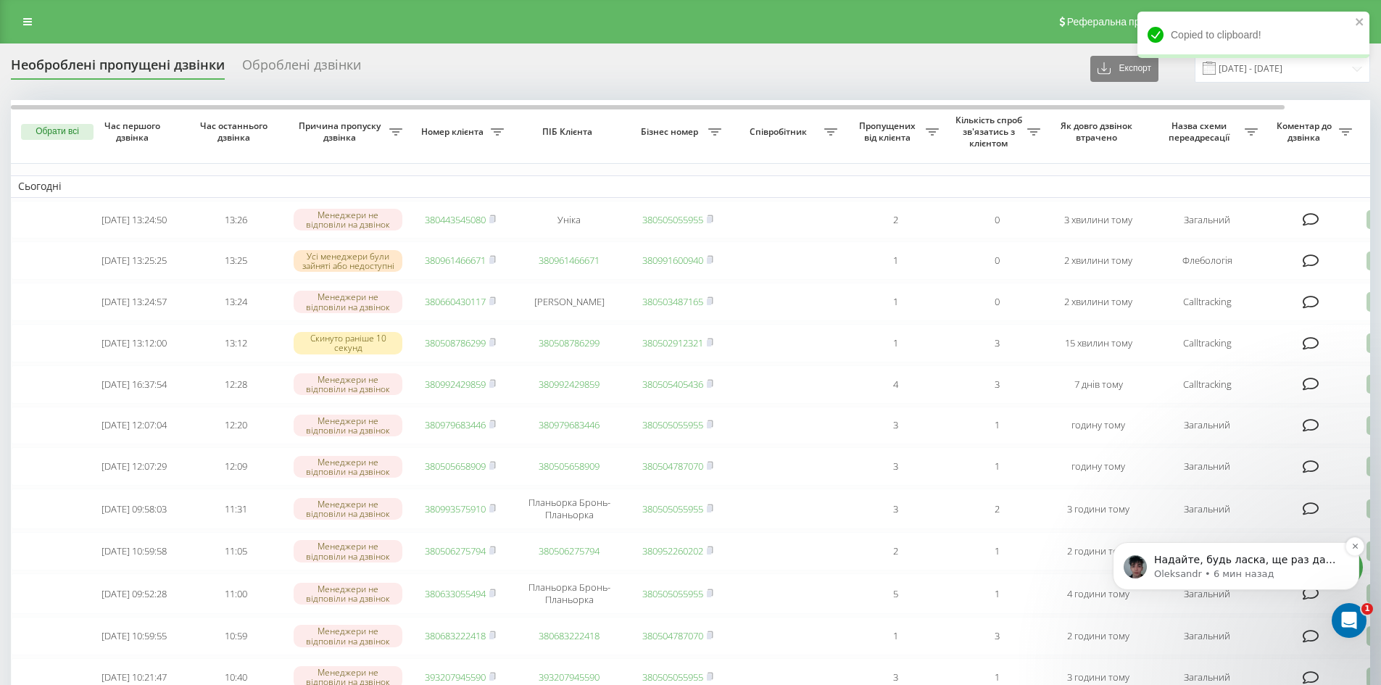
click at [1236, 574] on p "Oleksandr • 6 мин назад" at bounding box center [1247, 574] width 187 height 13
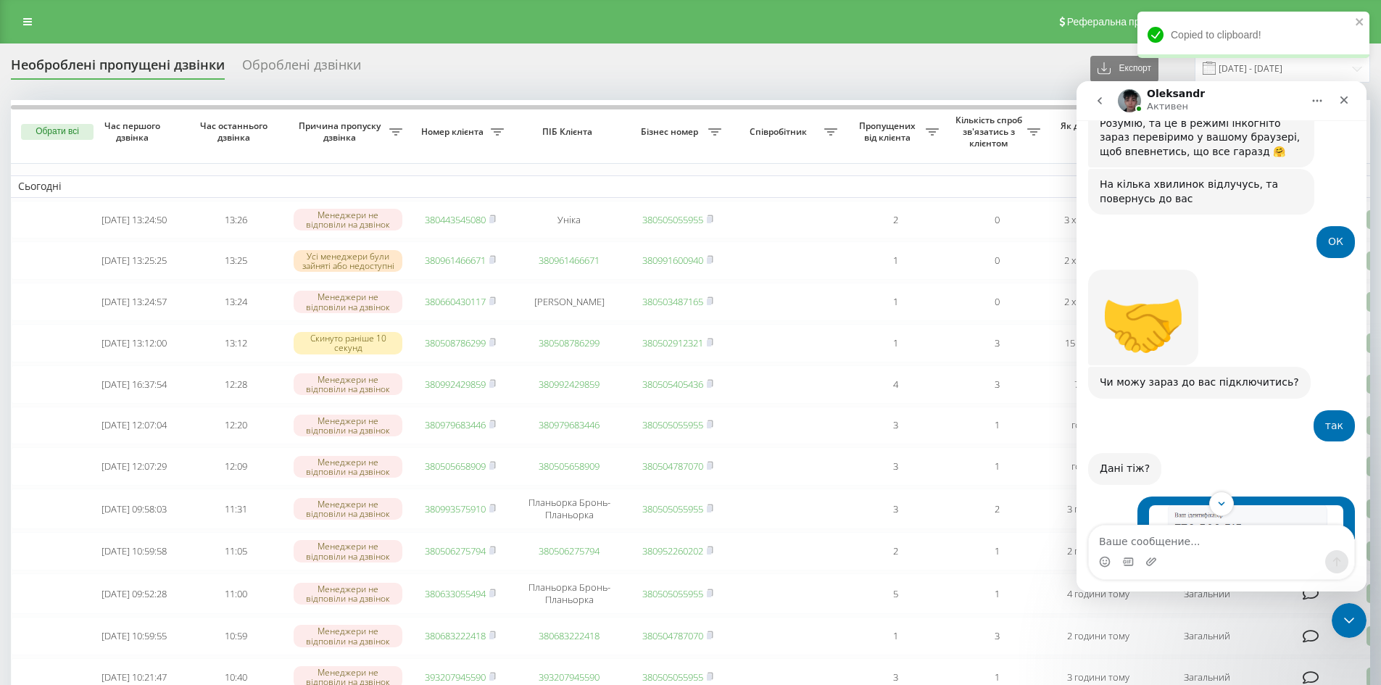
scroll to position [2904, 0]
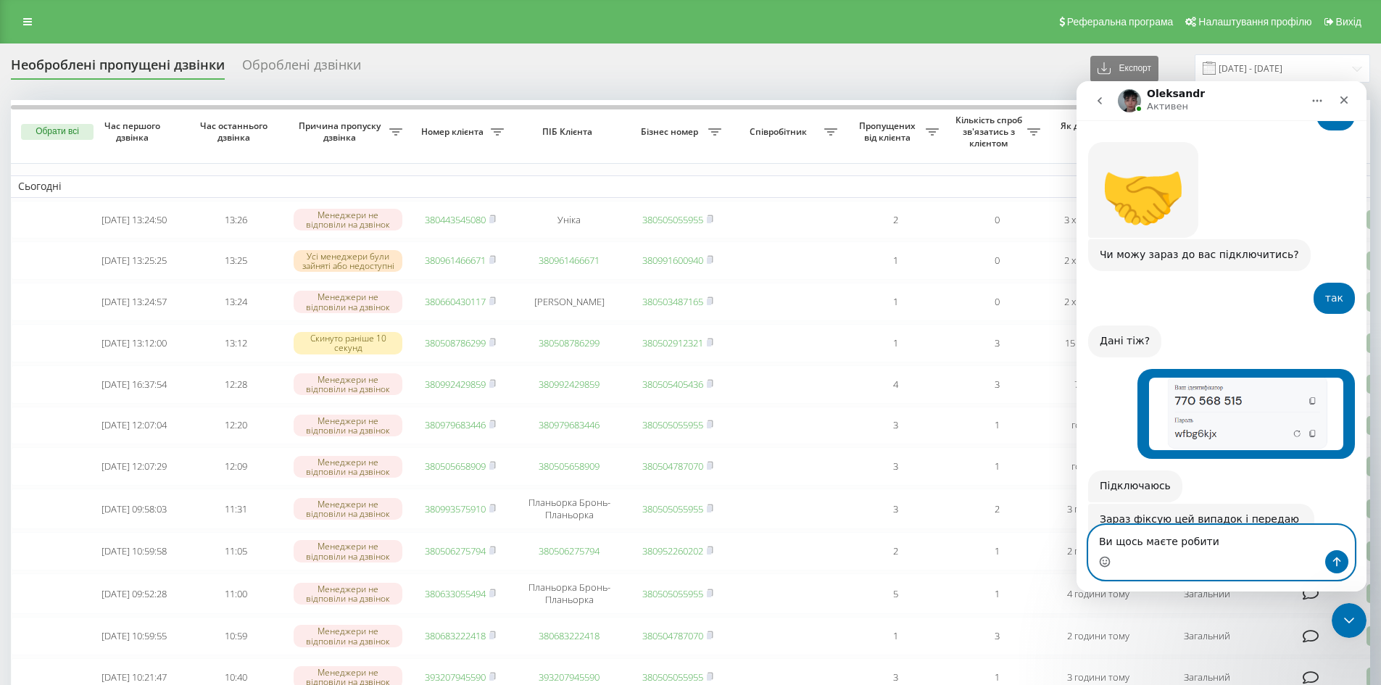
type textarea "Ви щось маєте робити?"
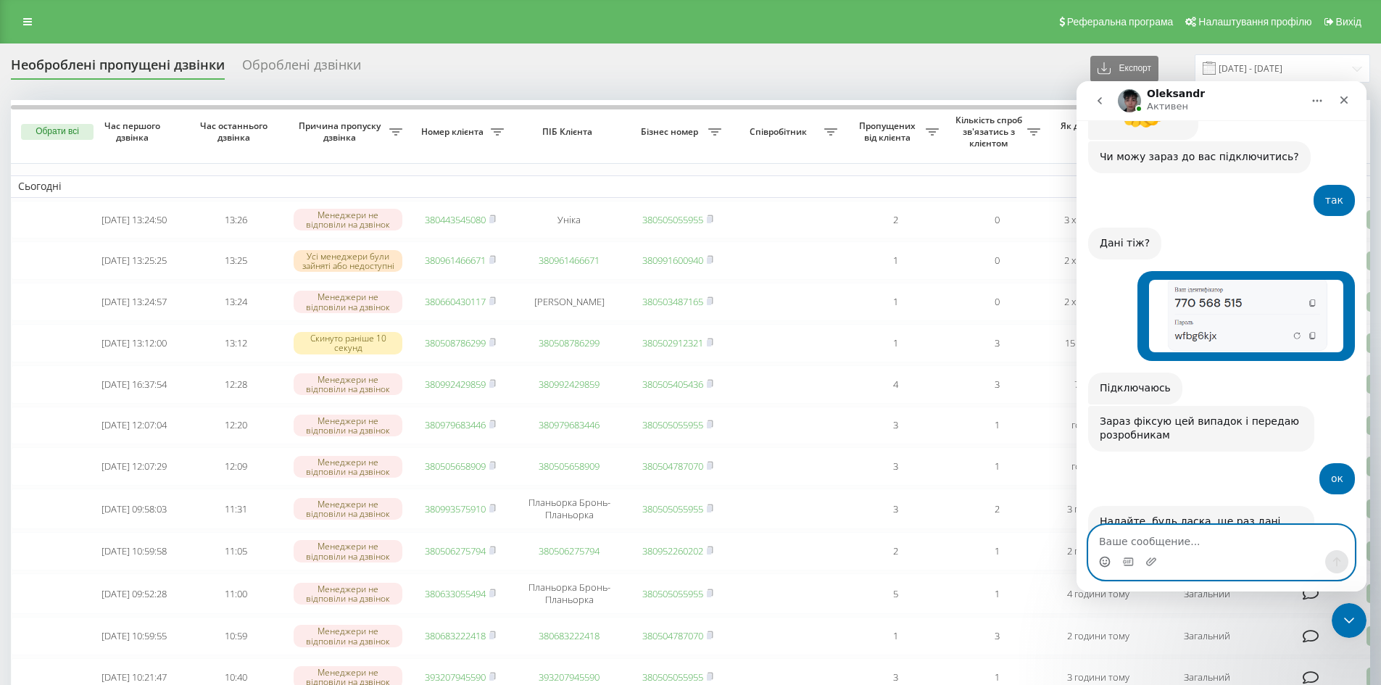
scroll to position [3003, 0]
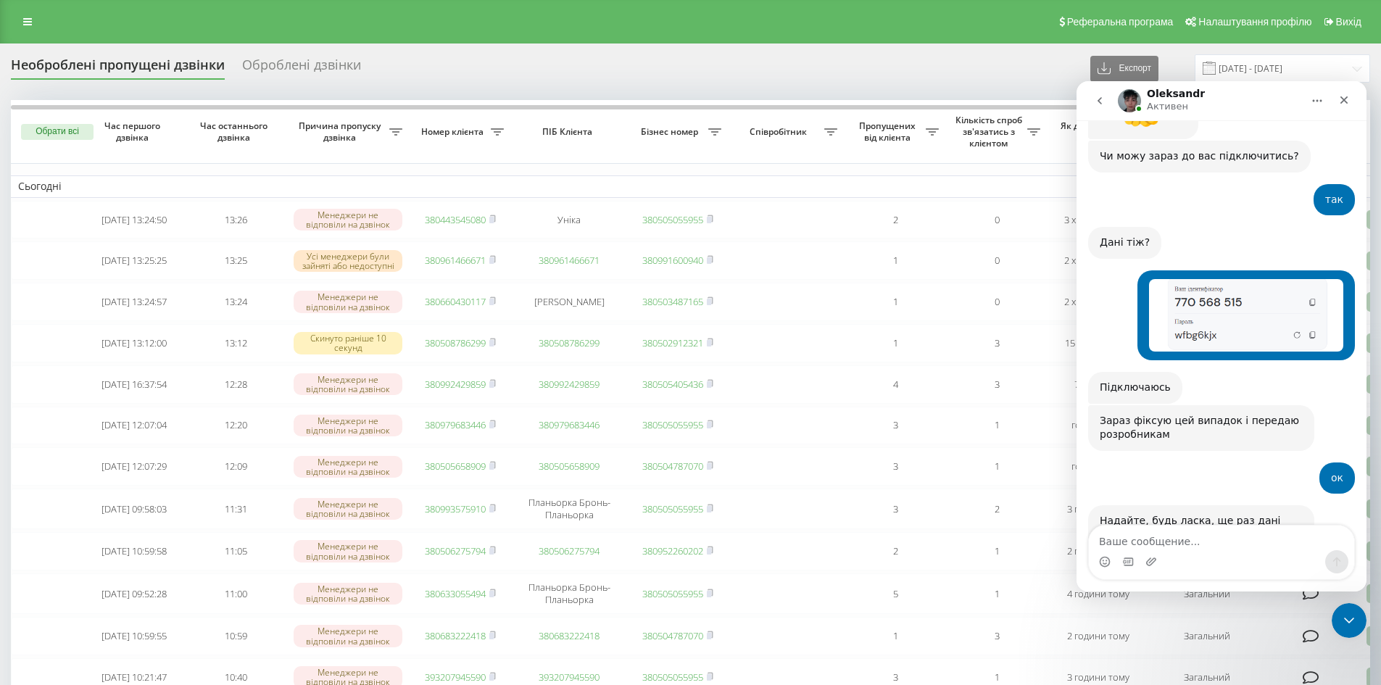
drag, startPoint x: 29, startPoint y: 20, endPoint x: 27, endPoint y: 28, distance: 9.0
click at [29, 20] on icon at bounding box center [27, 22] width 9 height 10
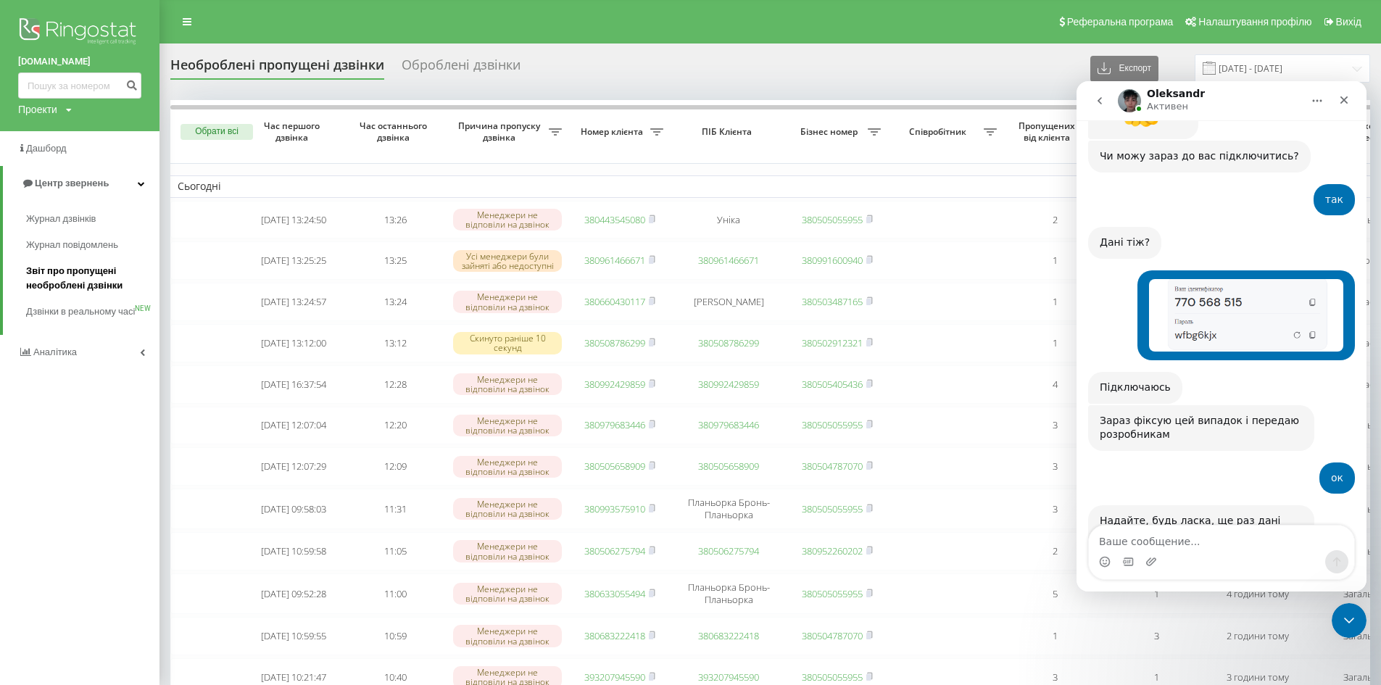
click at [65, 276] on span "Звіт про пропущені необроблені дзвінки" at bounding box center [89, 278] width 126 height 29
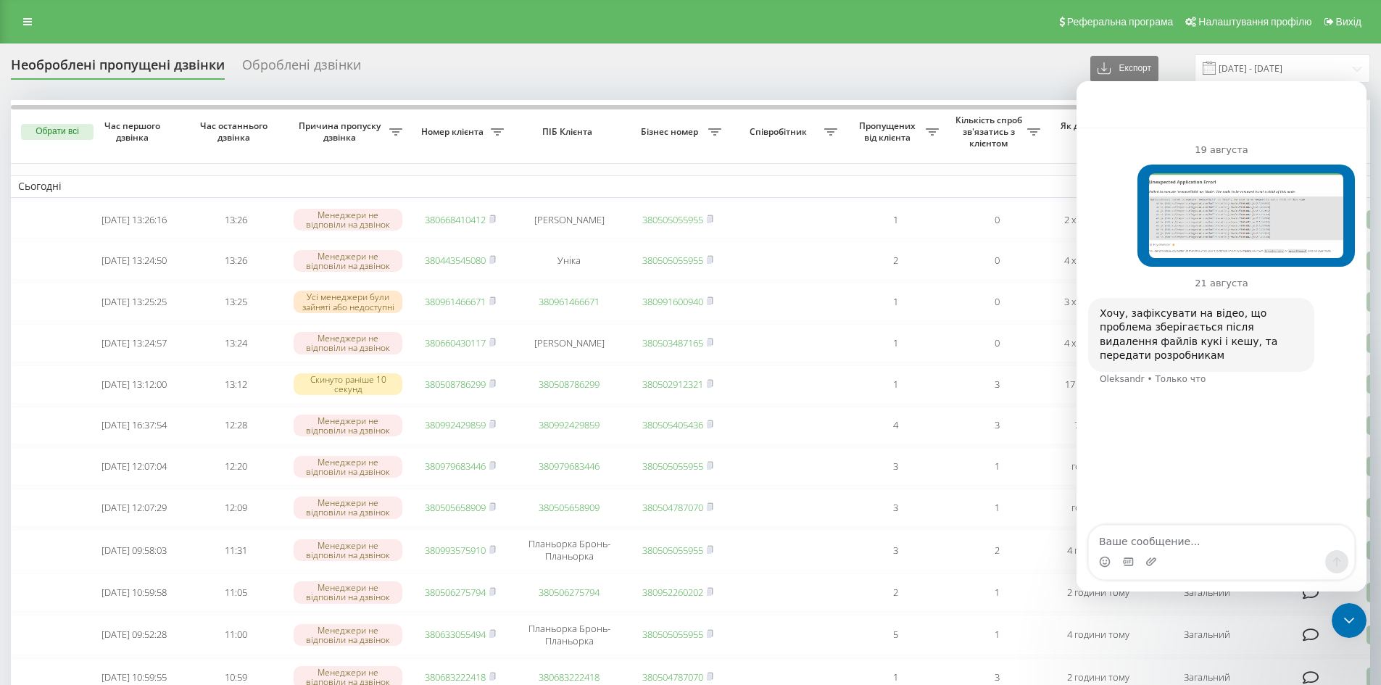
click at [1131, 537] on textarea "Ваше сообщение..." at bounding box center [1221, 538] width 265 height 25
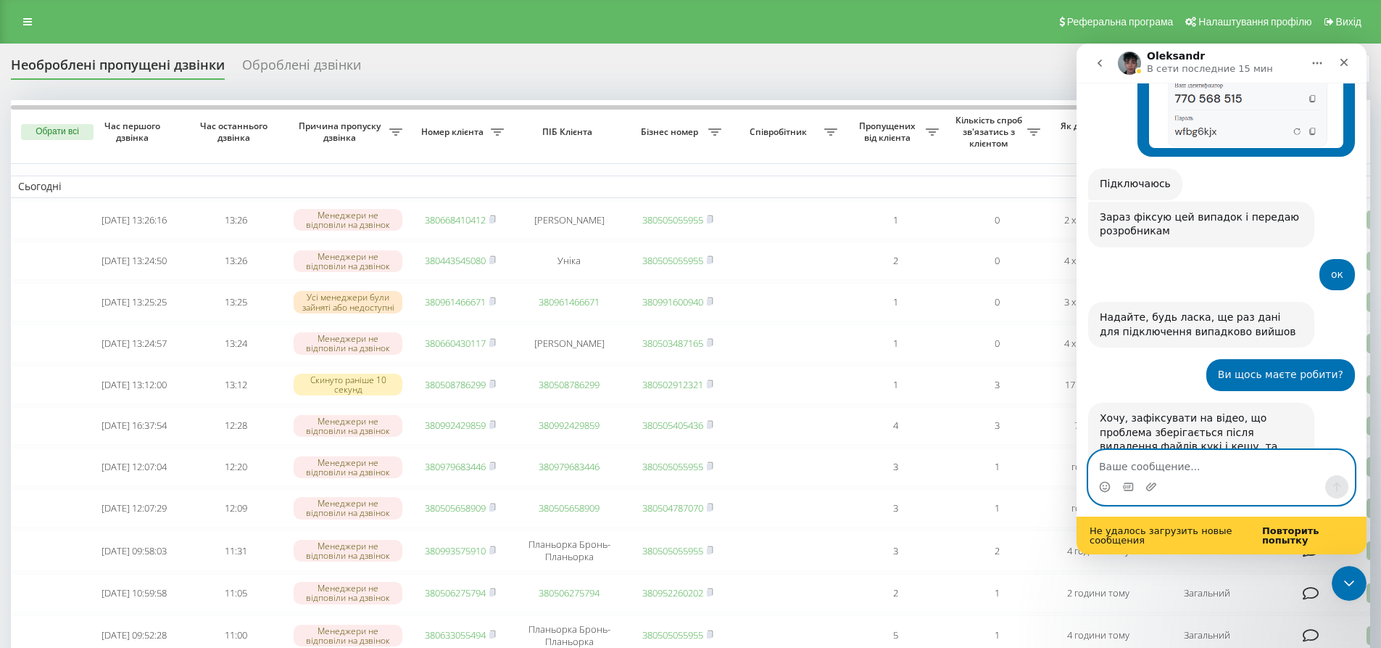
scroll to position [3209, 0]
